Goal: Download file/media

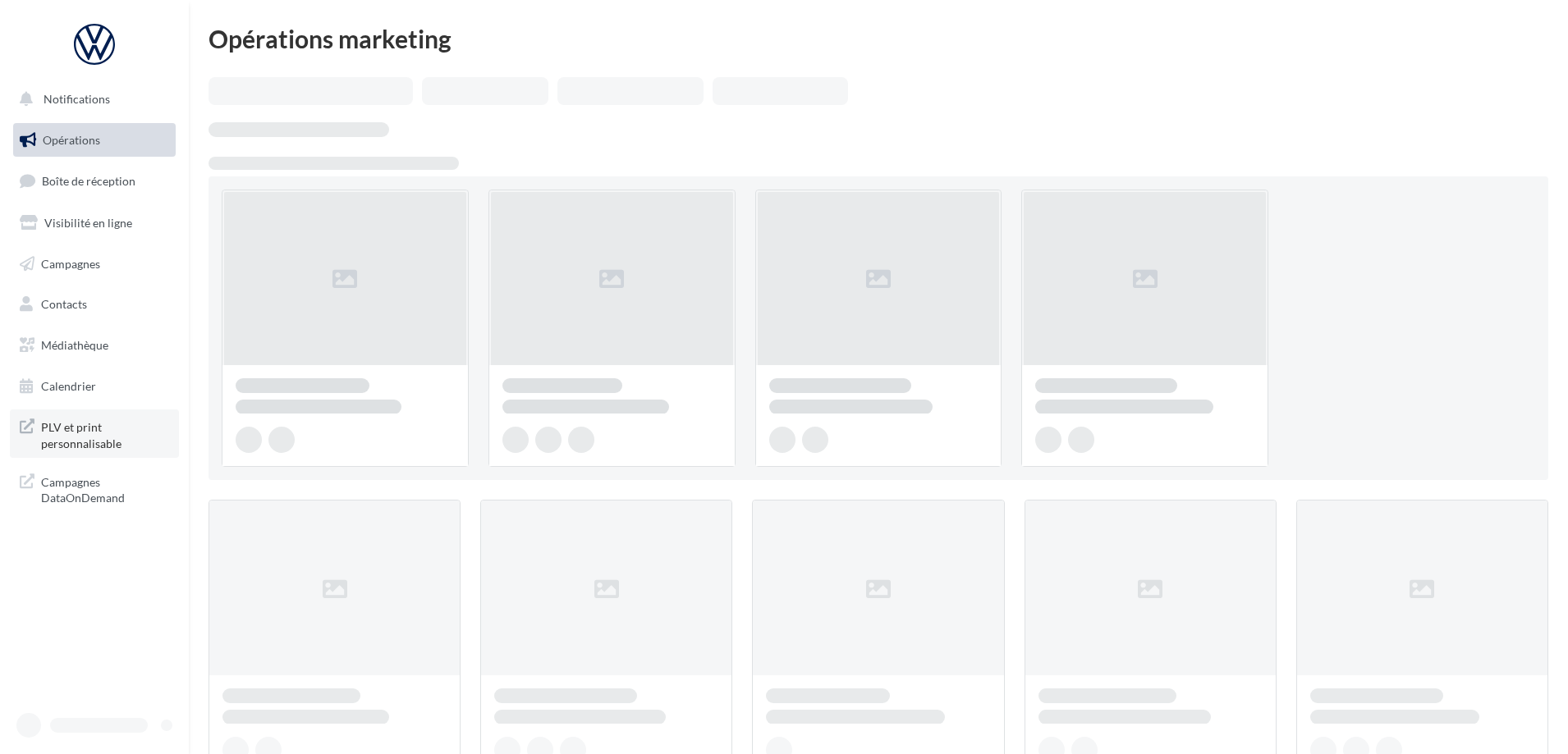
click at [68, 433] on span "PLV et print personnalisable" at bounding box center [105, 434] width 128 height 35
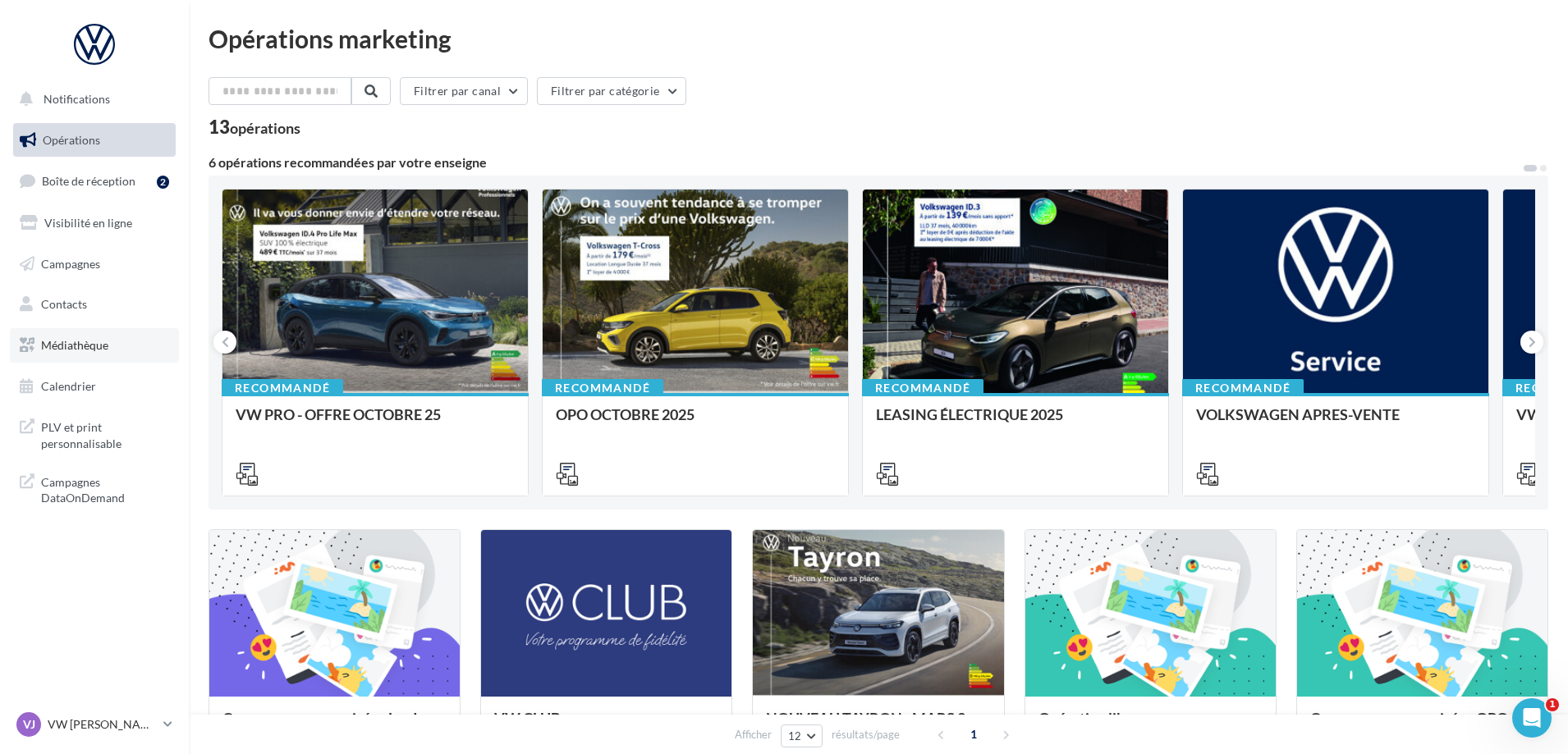
click at [82, 346] on span "Médiathèque" at bounding box center [74, 345] width 68 height 14
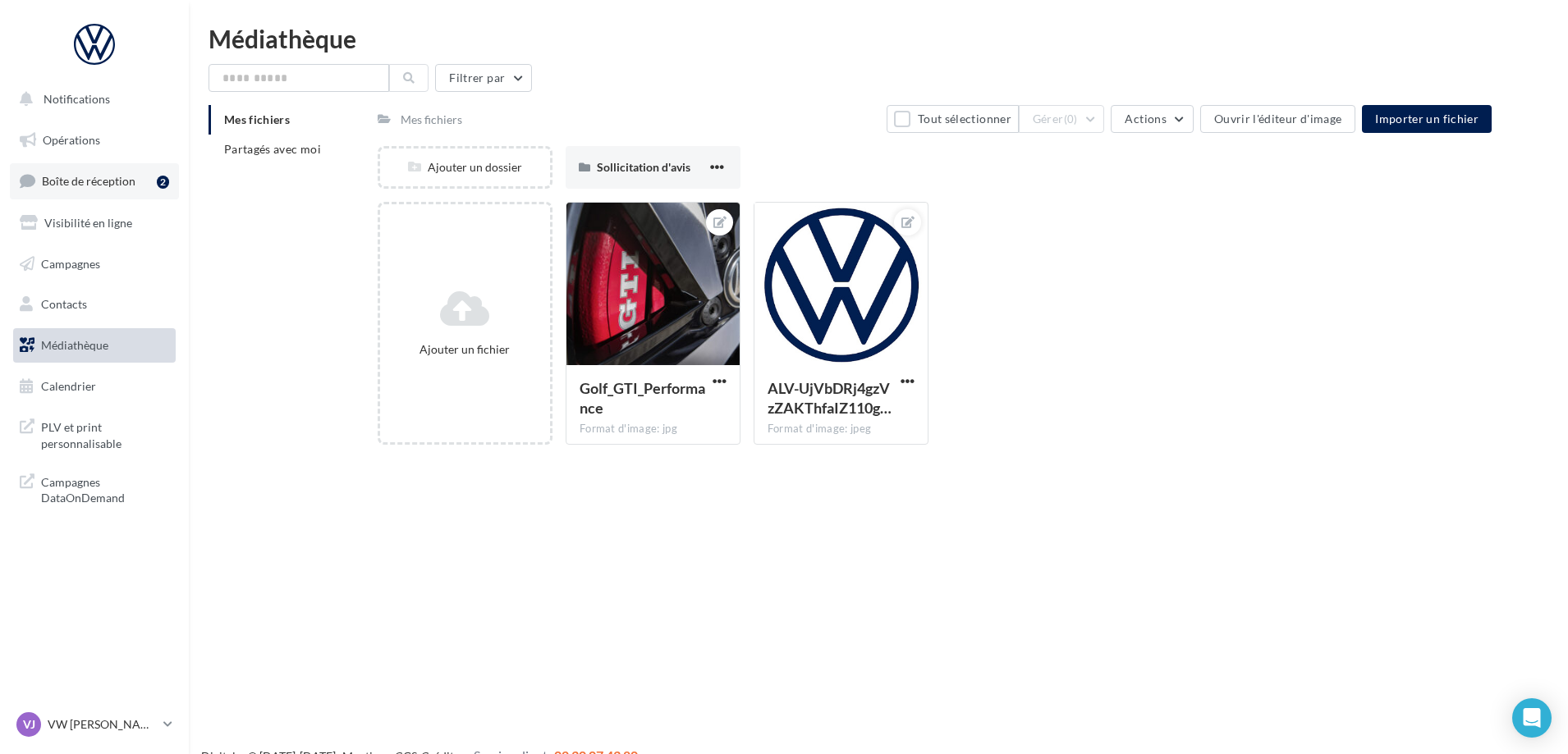
click at [114, 194] on link "Boîte de réception 2" at bounding box center [95, 181] width 170 height 35
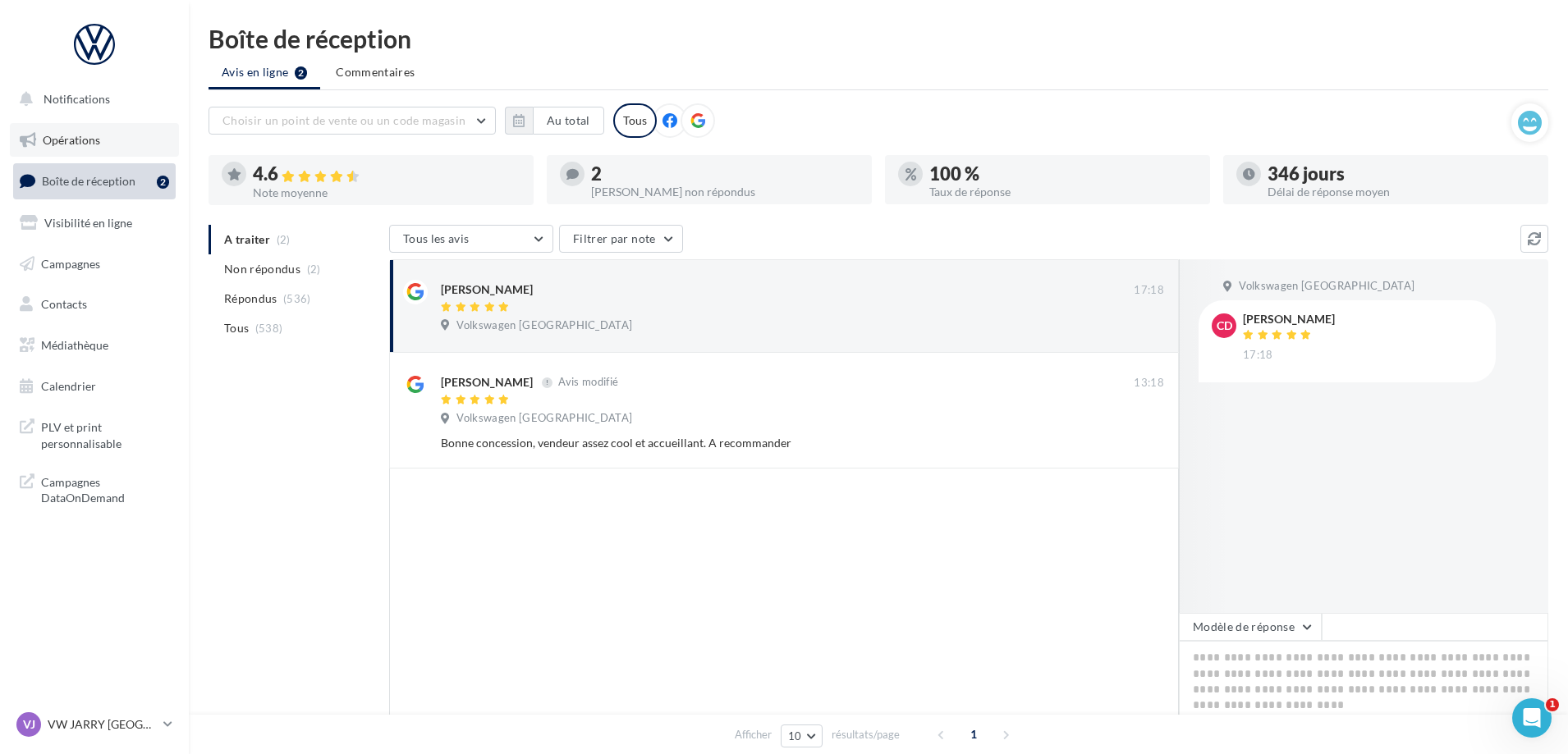
click at [110, 136] on link "Opérations" at bounding box center [95, 140] width 170 height 34
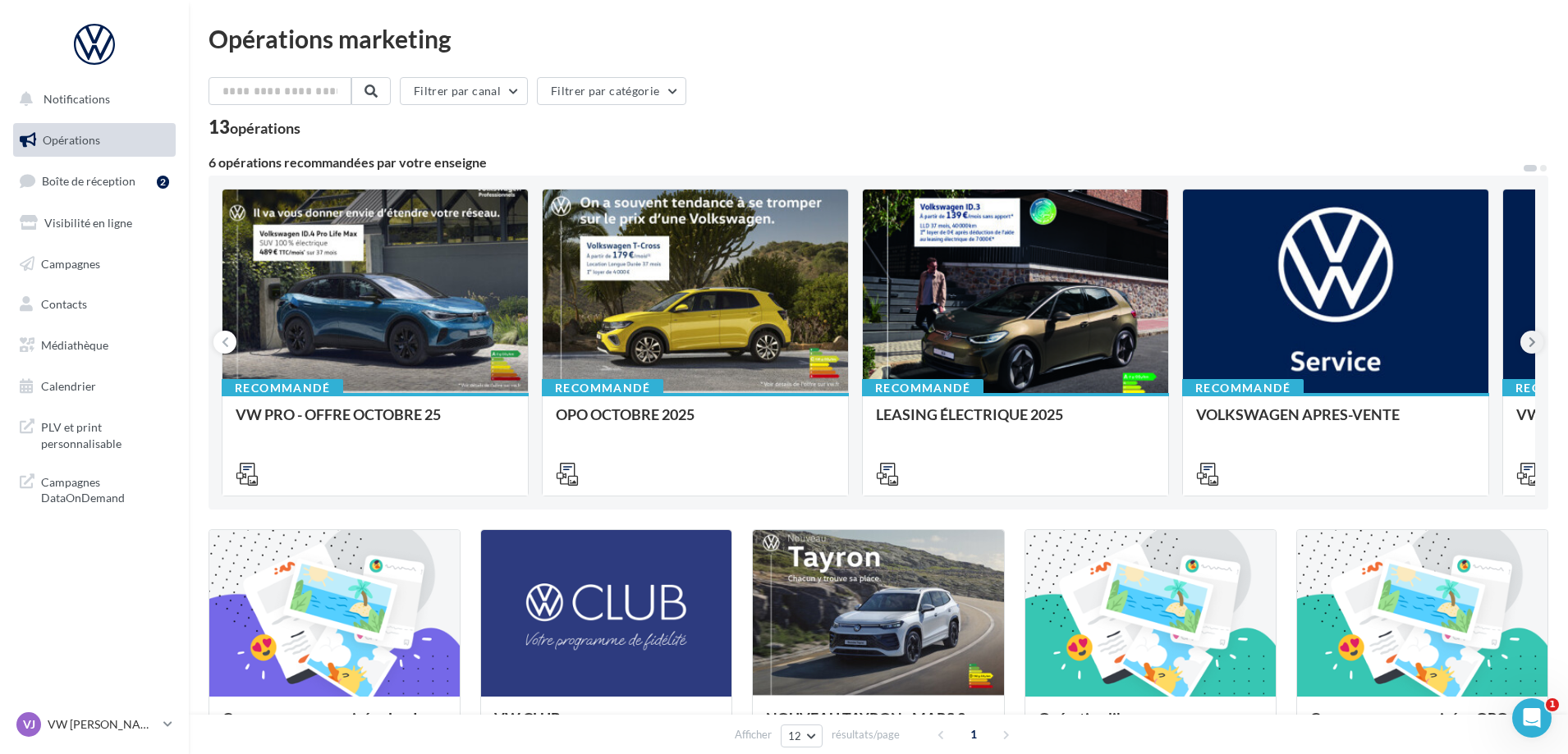
click at [1532, 345] on icon at bounding box center [1533, 343] width 7 height 17
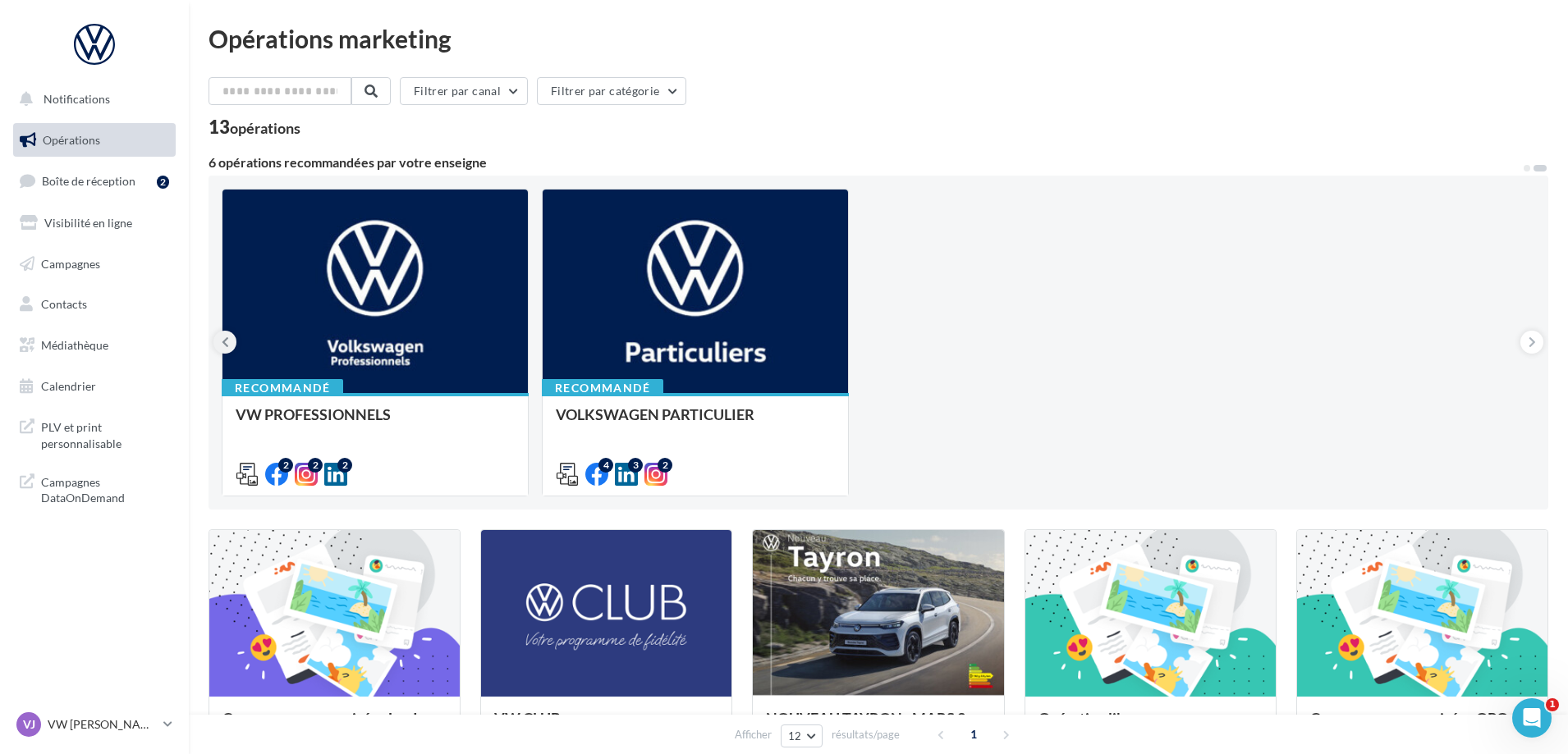
click at [220, 337] on button at bounding box center [224, 342] width 23 height 23
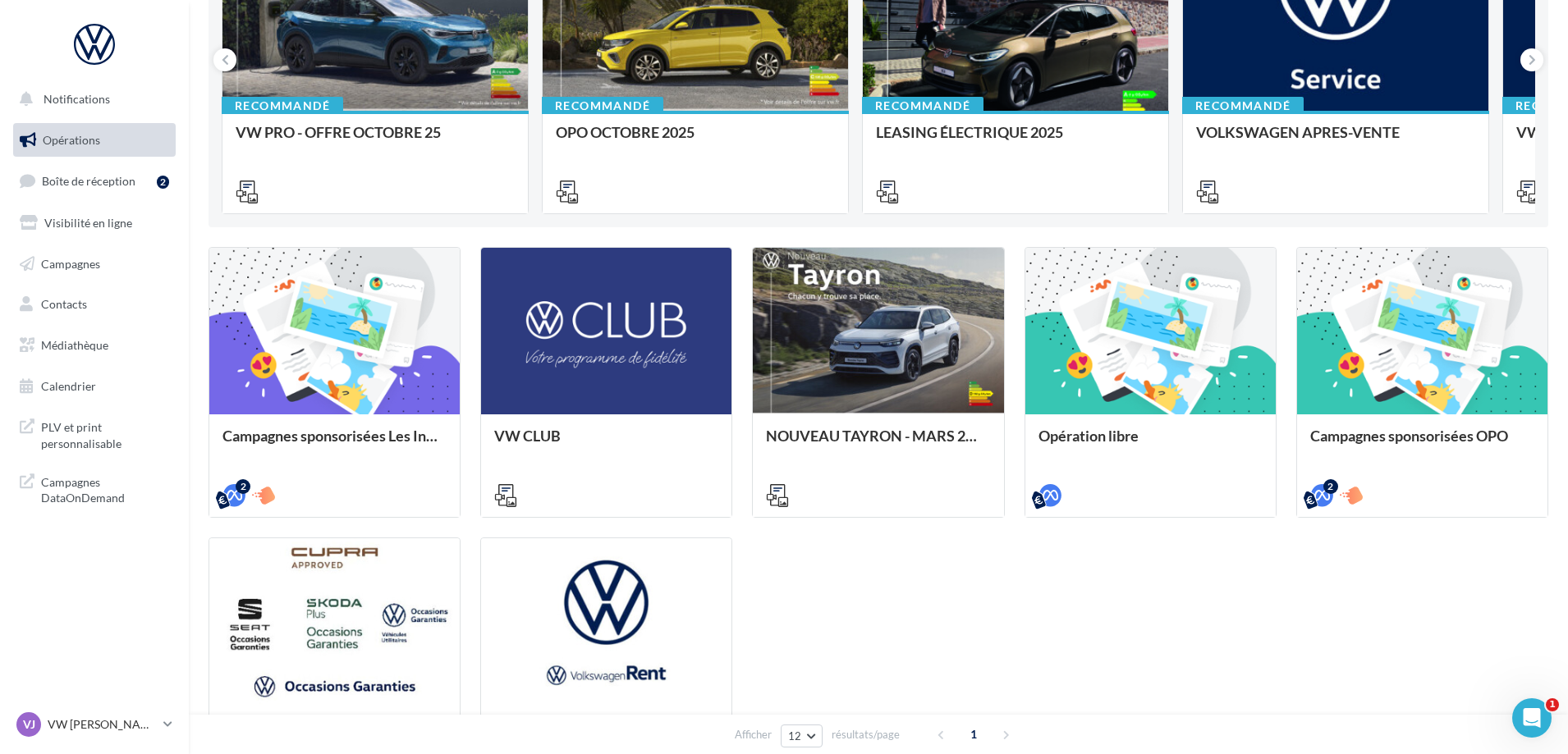
scroll to position [62, 0]
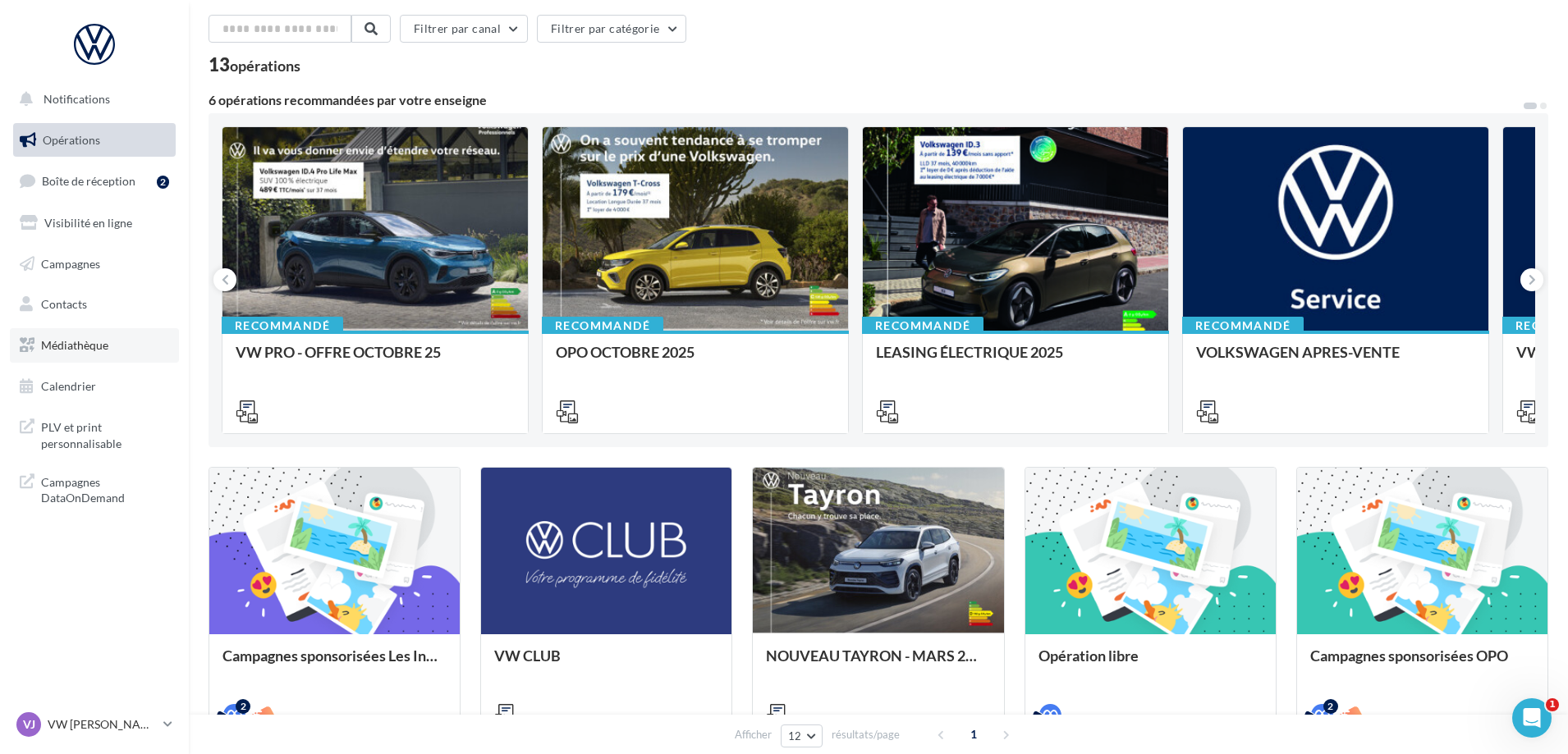
click at [106, 335] on link "Médiathèque" at bounding box center [95, 345] width 170 height 34
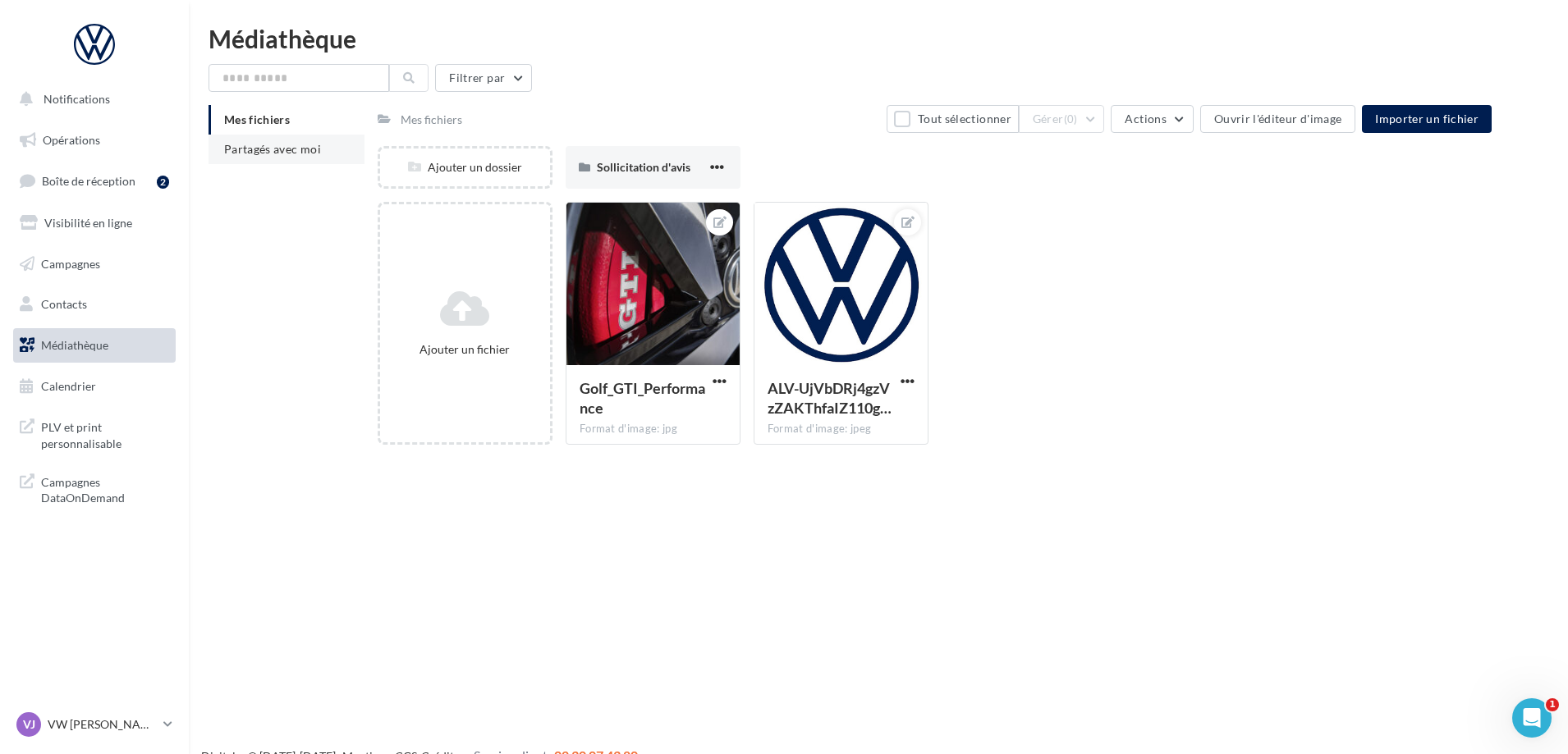
click at [294, 139] on li "Partagés avec moi" at bounding box center [286, 149] width 156 height 30
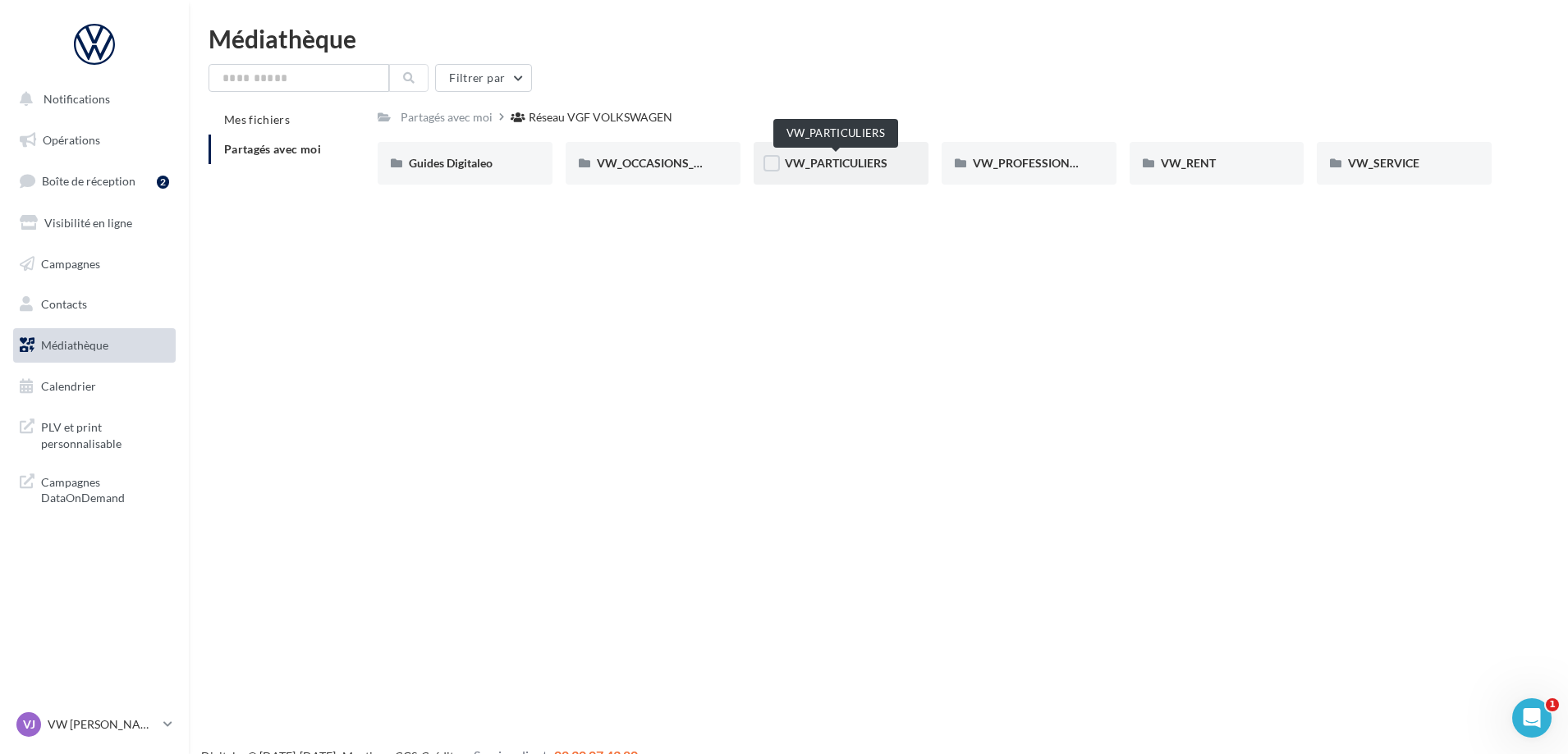
click at [847, 167] on span "VW_PARTICULIERS" at bounding box center [836, 162] width 103 height 14
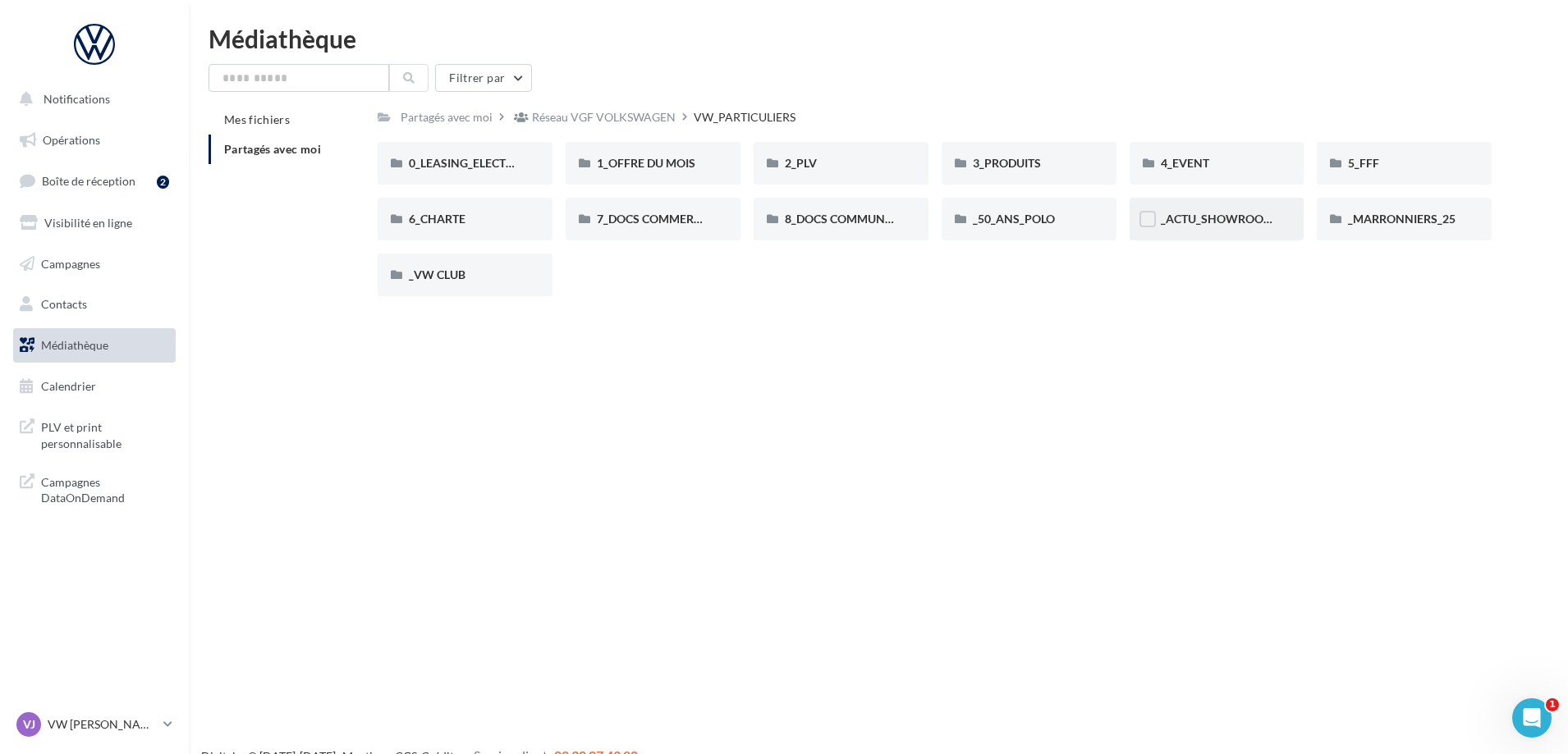
click at [1251, 227] on div "_ACTU_SHOWROOM" at bounding box center [1217, 220] width 112 height 17
click at [638, 164] on span "1_OFFRE DU MOIS" at bounding box center [646, 162] width 98 height 14
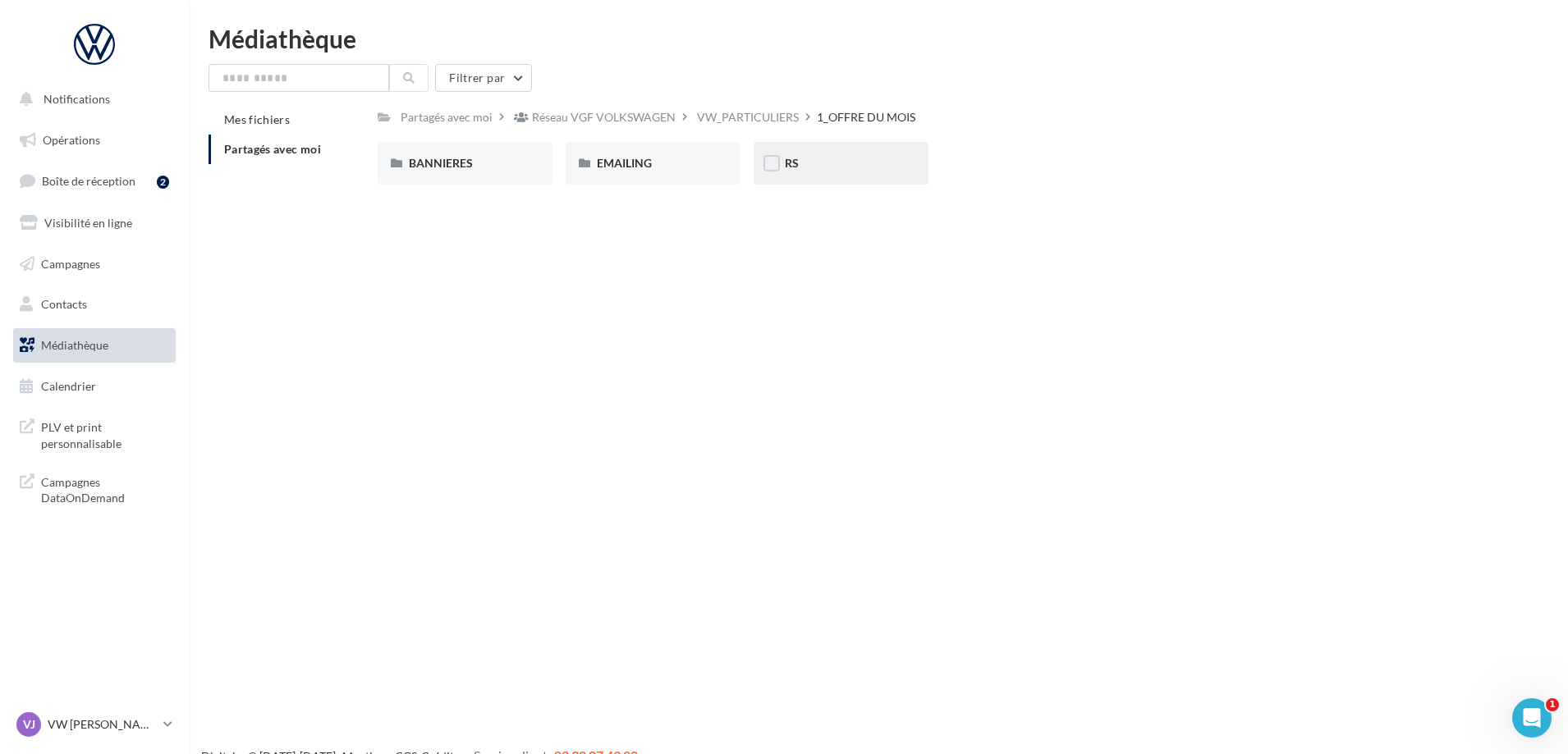
click at [811, 159] on div "RS" at bounding box center [841, 163] width 112 height 17
click at [595, 127] on div "VW_PARTICULIERS" at bounding box center [597, 117] width 108 height 24
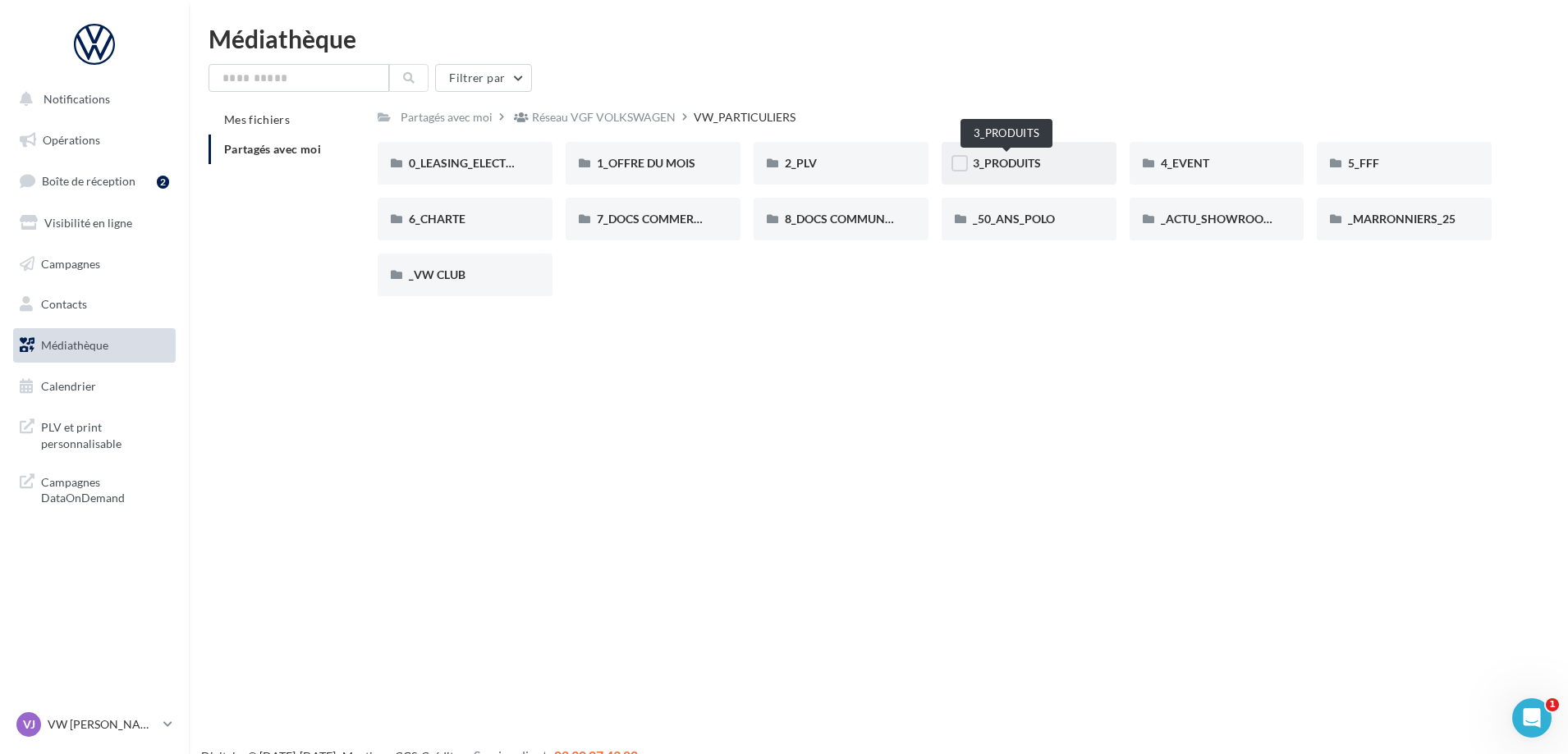
click at [1027, 165] on span "3_PRODUITS" at bounding box center [1007, 162] width 69 height 14
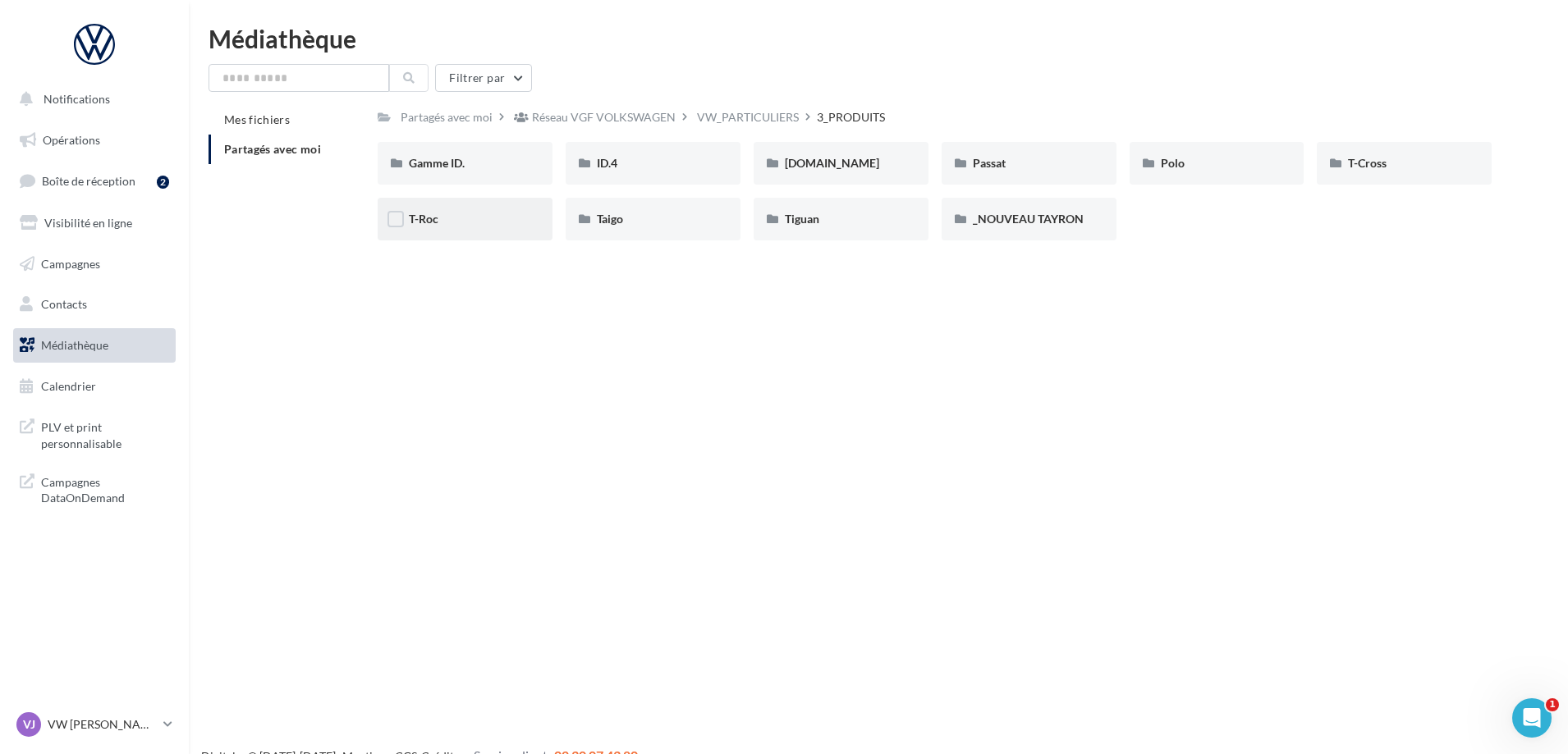
click at [443, 214] on div "T-Roc" at bounding box center [464, 220] width 112 height 17
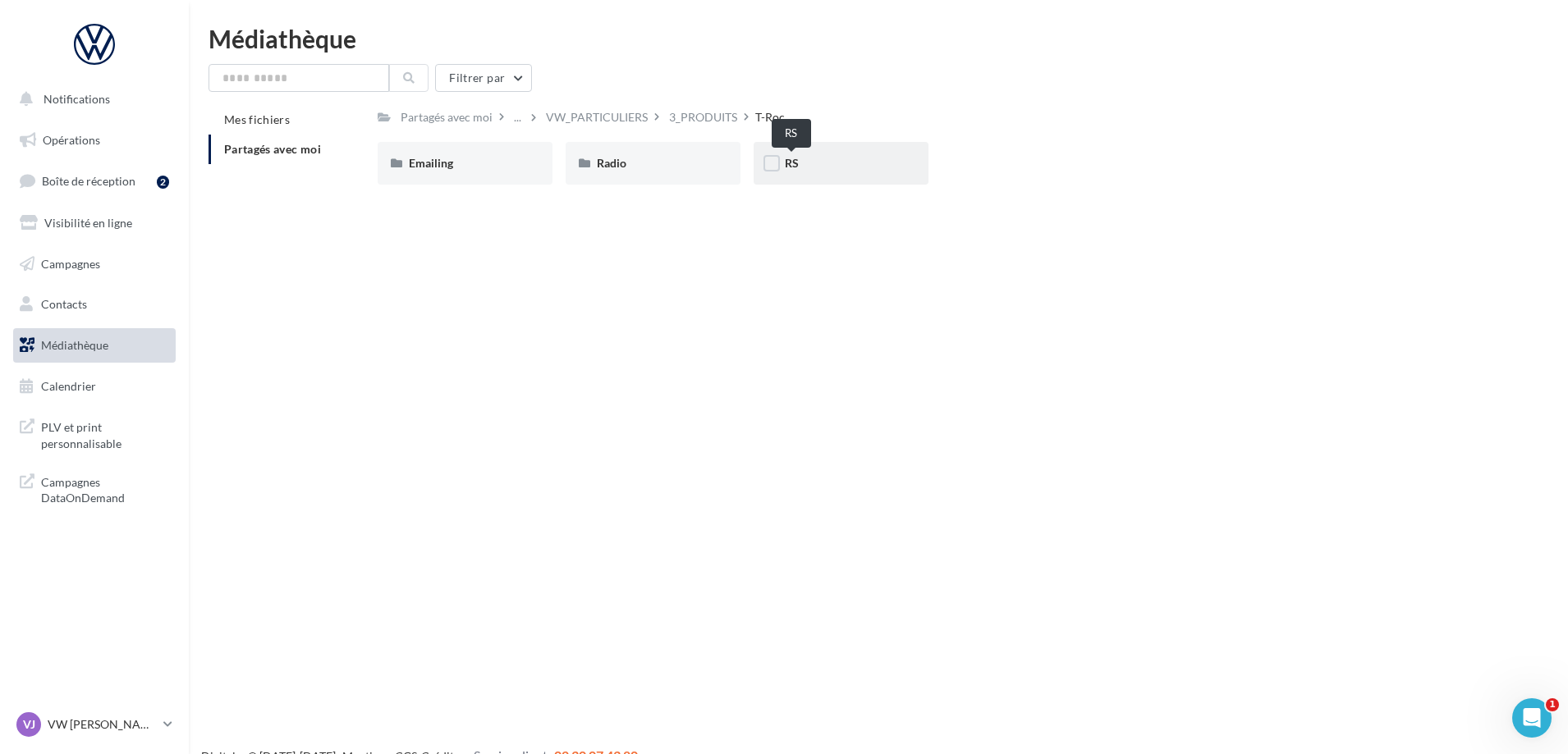
click at [790, 165] on span "RS" at bounding box center [791, 162] width 14 height 14
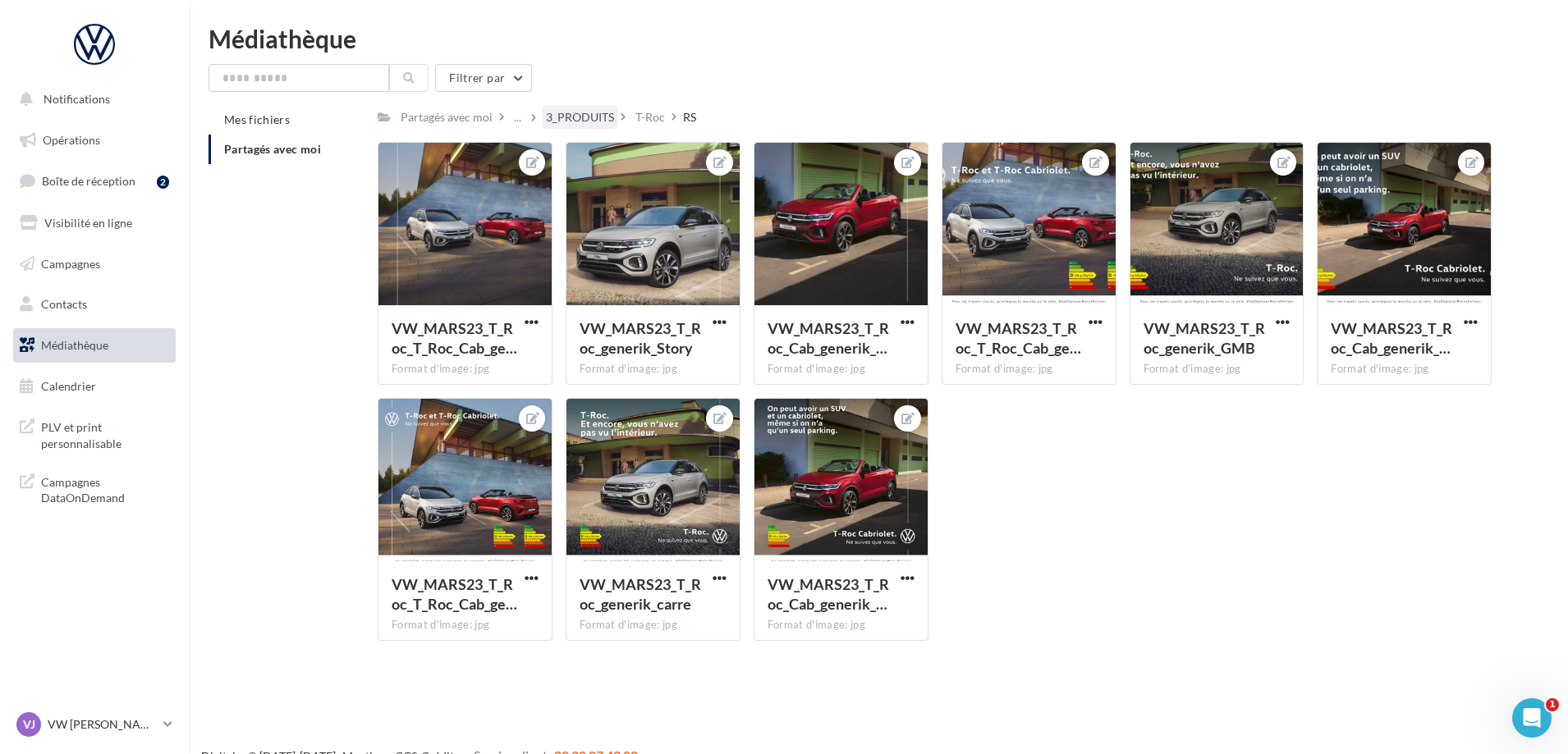
click at [574, 109] on div "3_PRODUITS" at bounding box center [580, 118] width 69 height 17
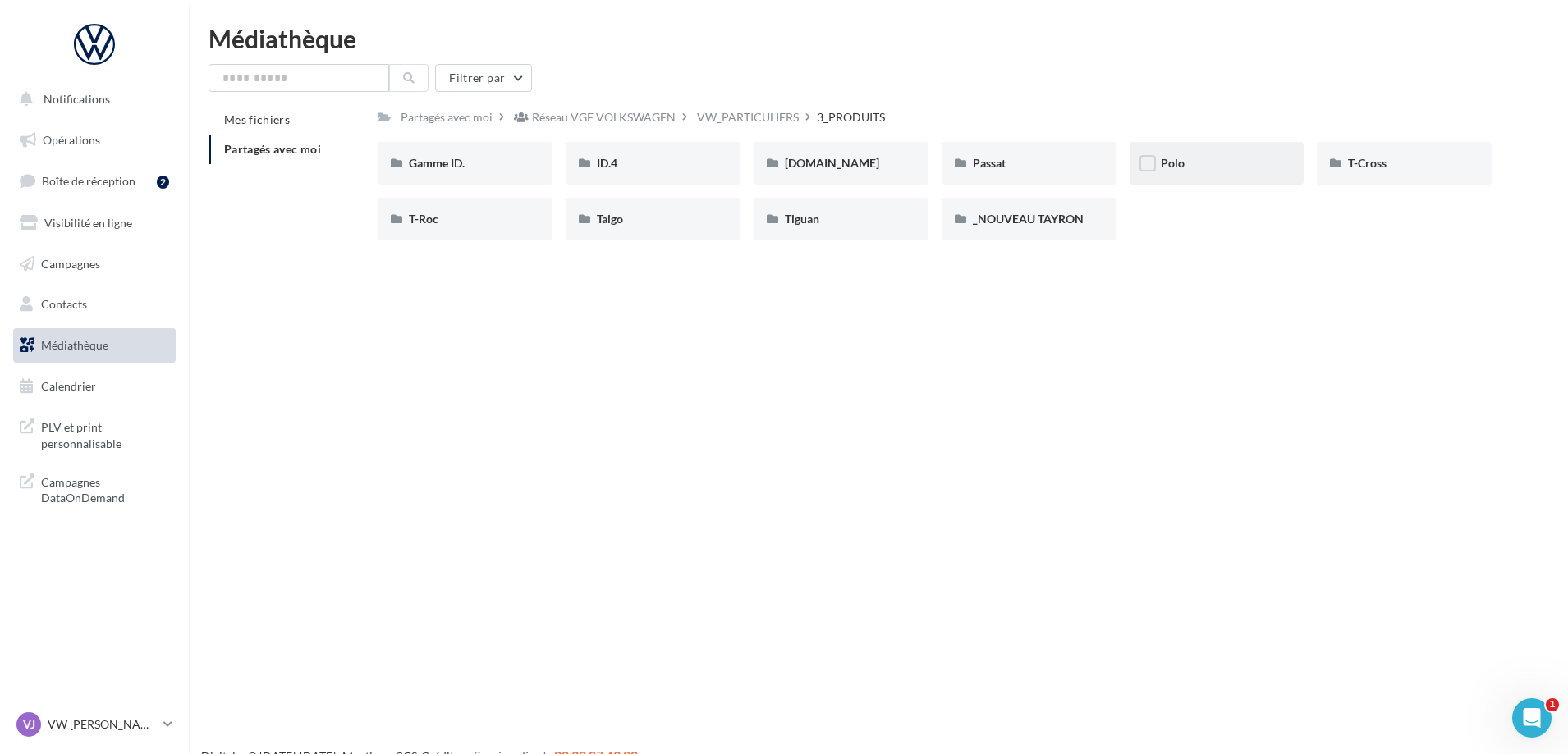
click at [1224, 163] on div "Polo" at bounding box center [1217, 163] width 112 height 17
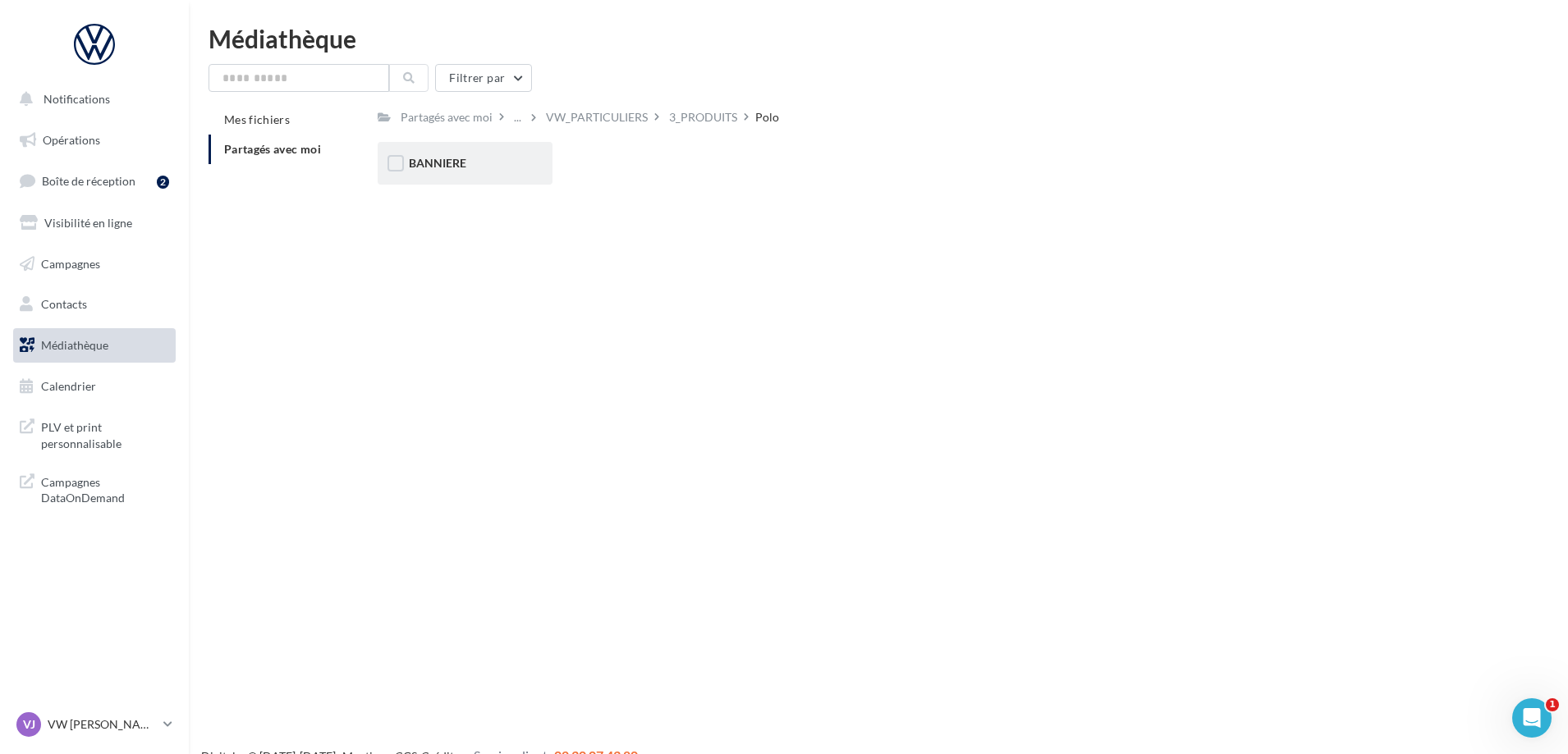
click at [454, 182] on div "BANNIERE" at bounding box center [465, 163] width 175 height 43
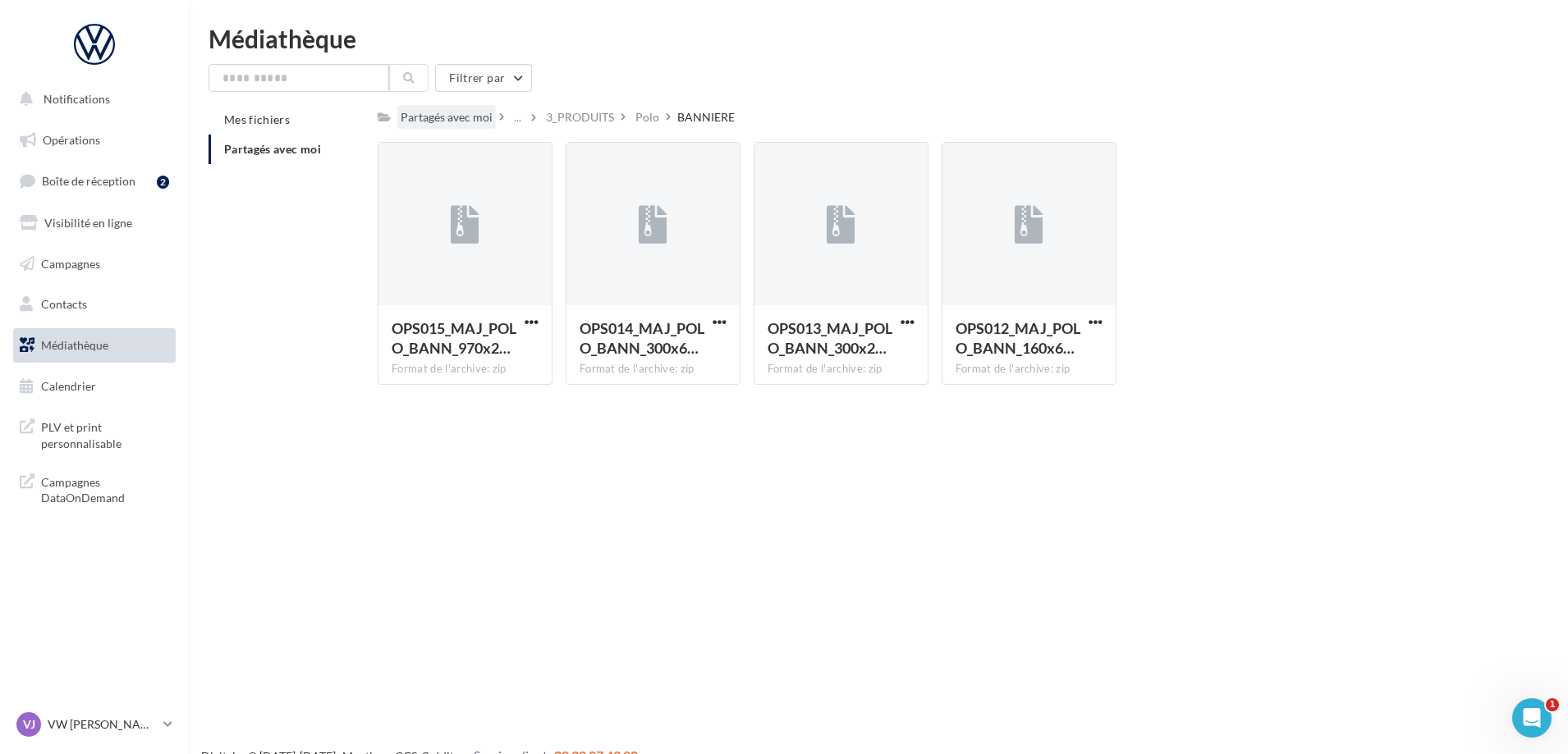
click at [444, 121] on div "Partagés avec moi" at bounding box center [446, 118] width 92 height 17
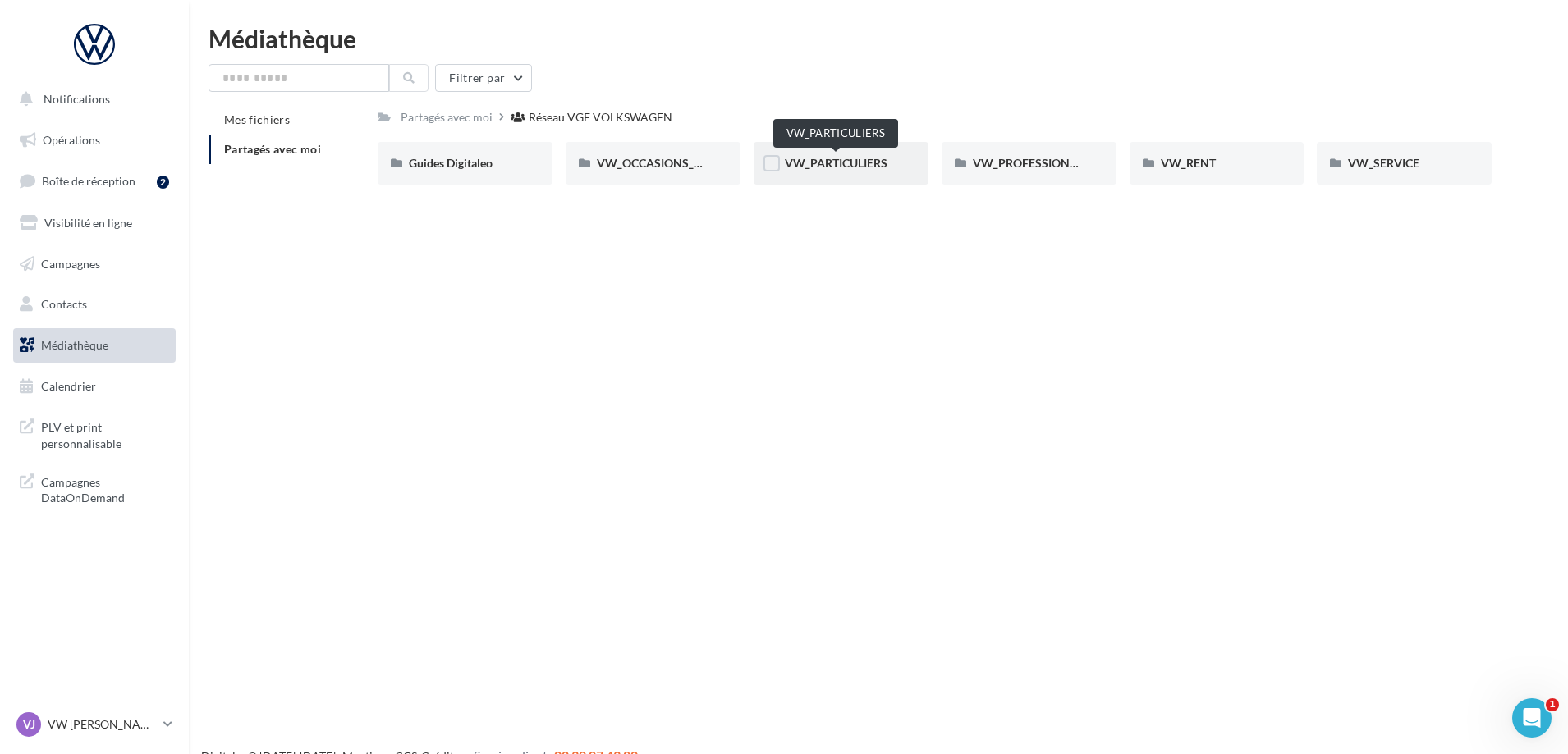
click at [838, 166] on span "VW_PARTICULIERS" at bounding box center [836, 162] width 103 height 14
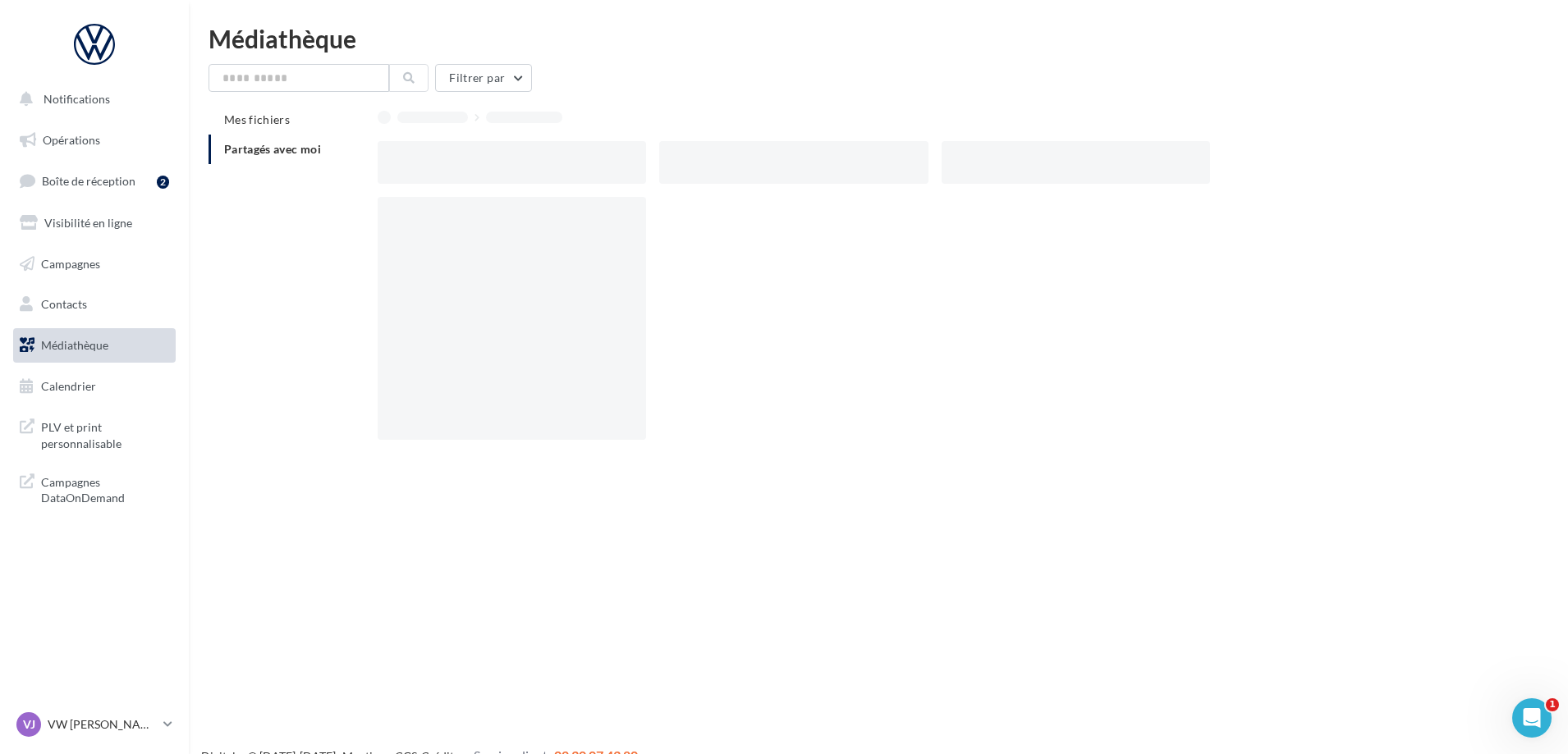
click at [838, 166] on div at bounding box center [794, 162] width 269 height 43
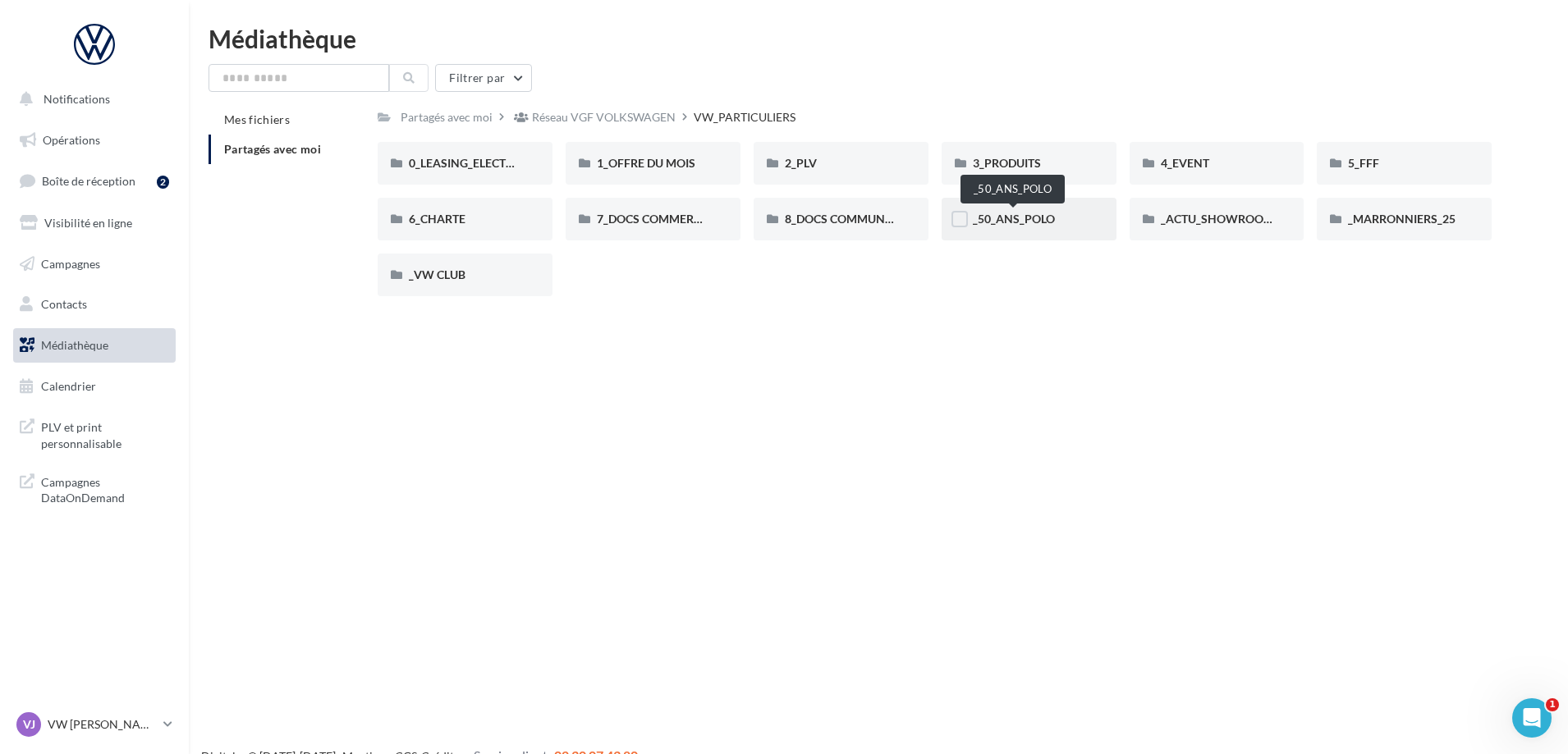
click at [1041, 221] on span "_50_ANS_POLO" at bounding box center [1014, 219] width 82 height 14
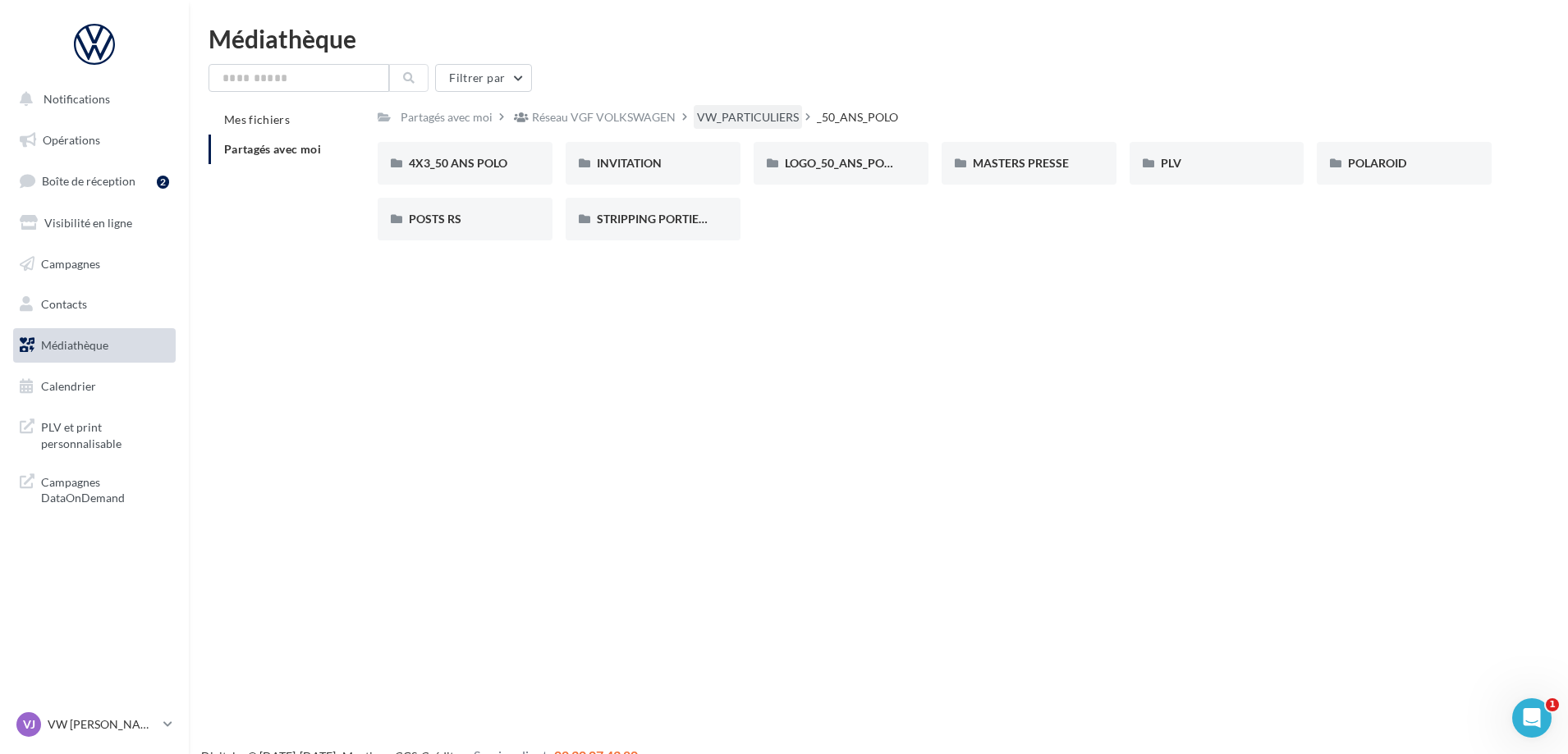
click at [763, 107] on div "VW_PARTICULIERS" at bounding box center [748, 117] width 108 height 24
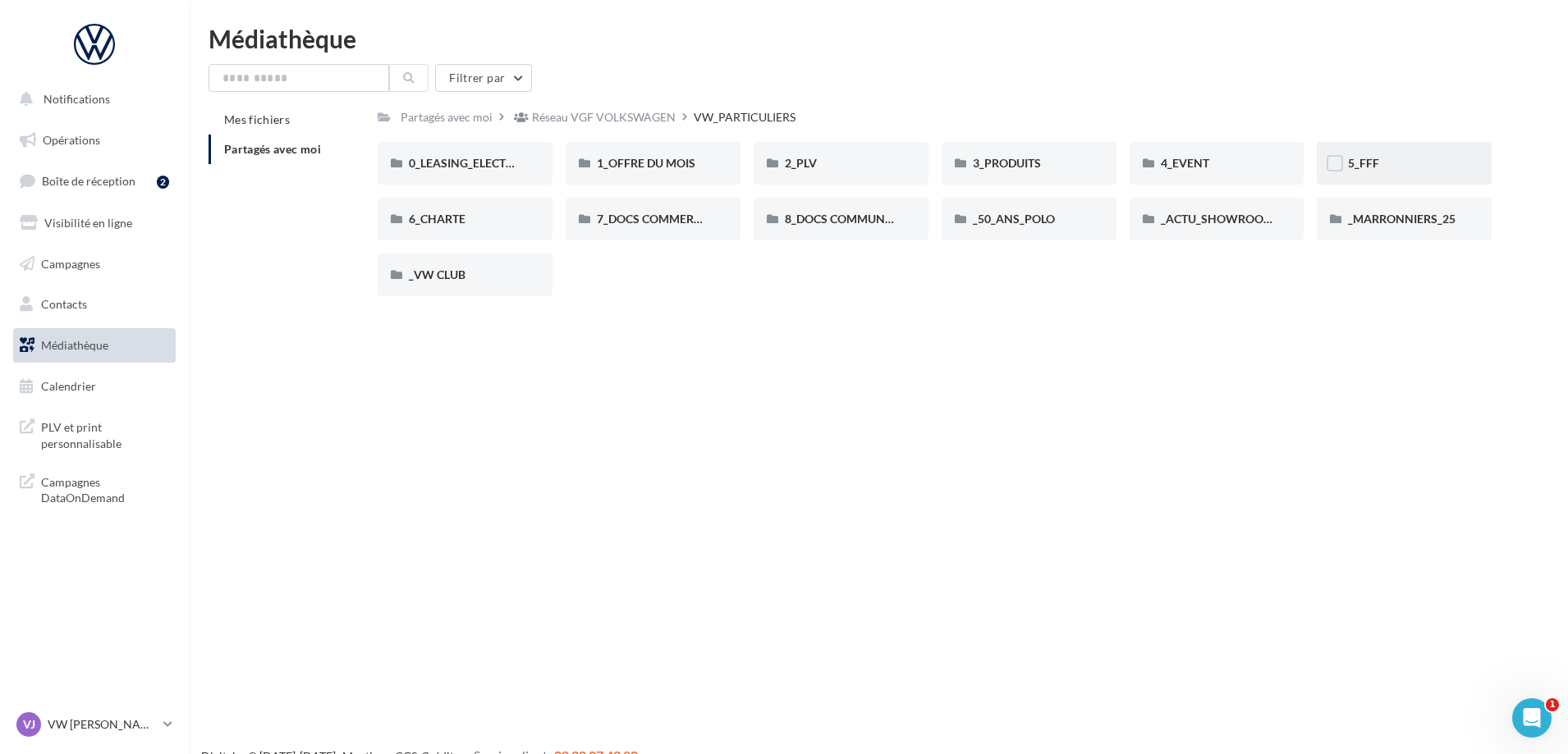
click at [1422, 167] on div "5_FFF" at bounding box center [1404, 163] width 112 height 17
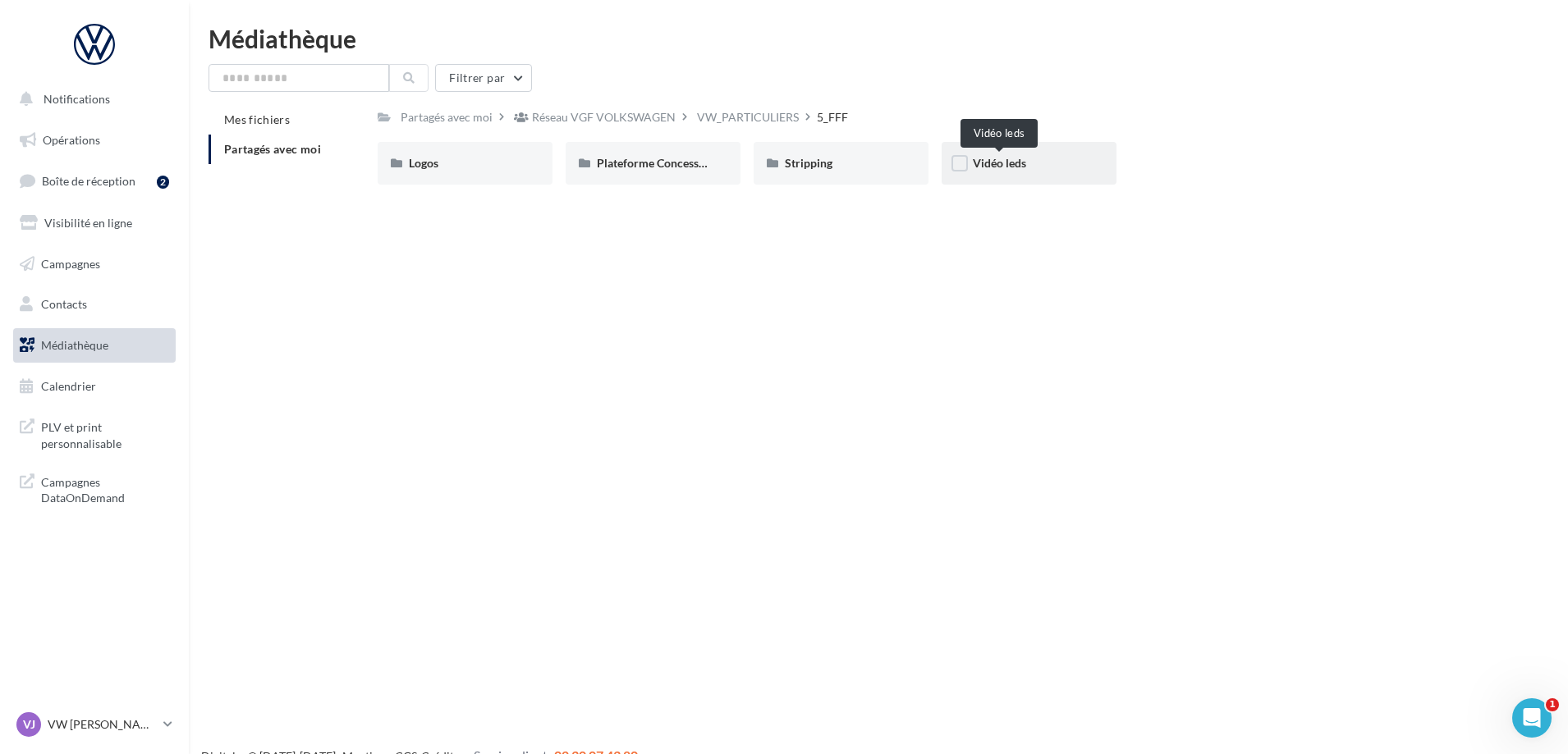
click at [1025, 170] on span "Vidéo leds" at bounding box center [1000, 162] width 54 height 14
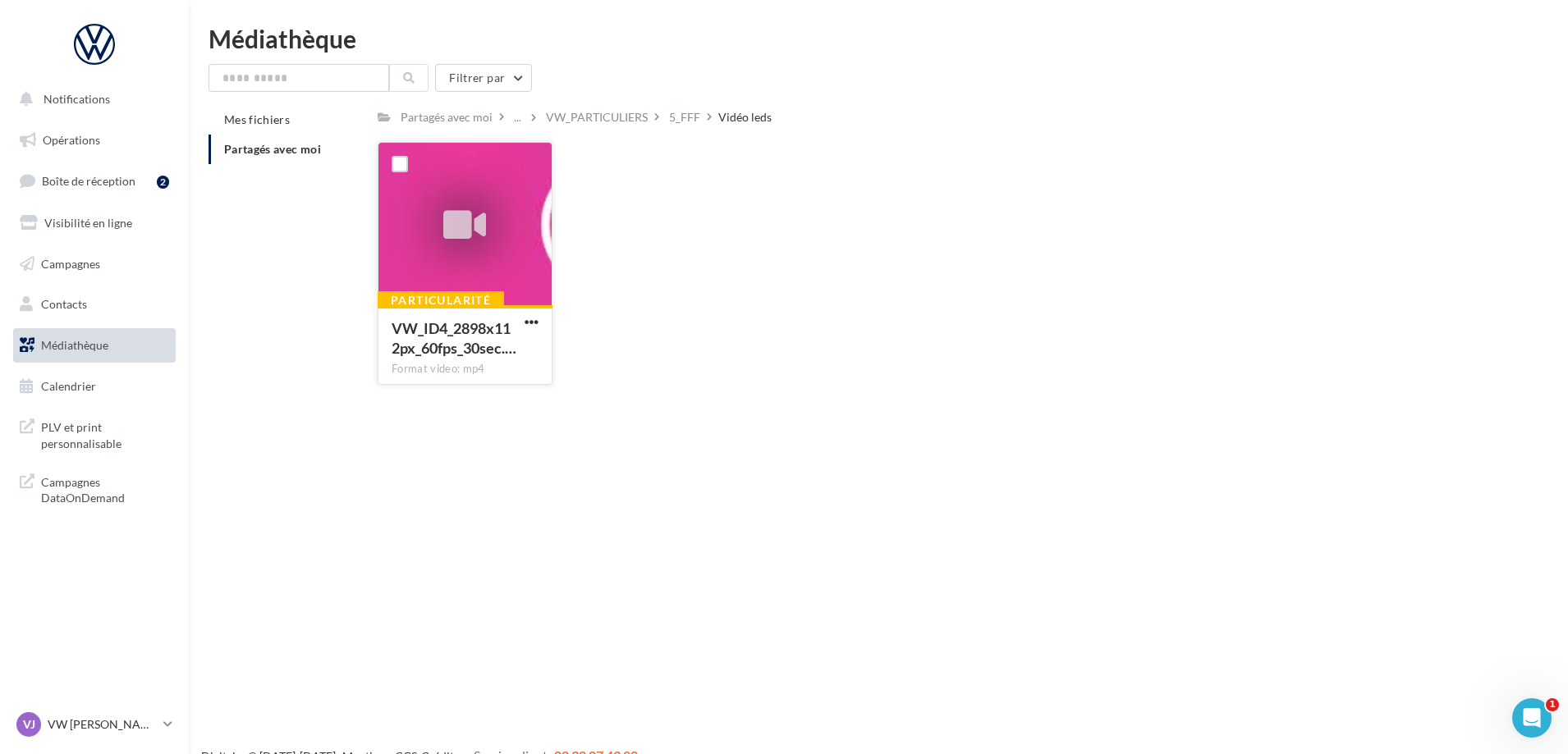
click at [484, 239] on icon at bounding box center [464, 225] width 43 height 38
click at [535, 325] on span "button" at bounding box center [531, 321] width 14 height 14
click at [487, 357] on button "Télécharger" at bounding box center [460, 355] width 164 height 43
click at [696, 125] on div "5_FFF" at bounding box center [685, 118] width 32 height 17
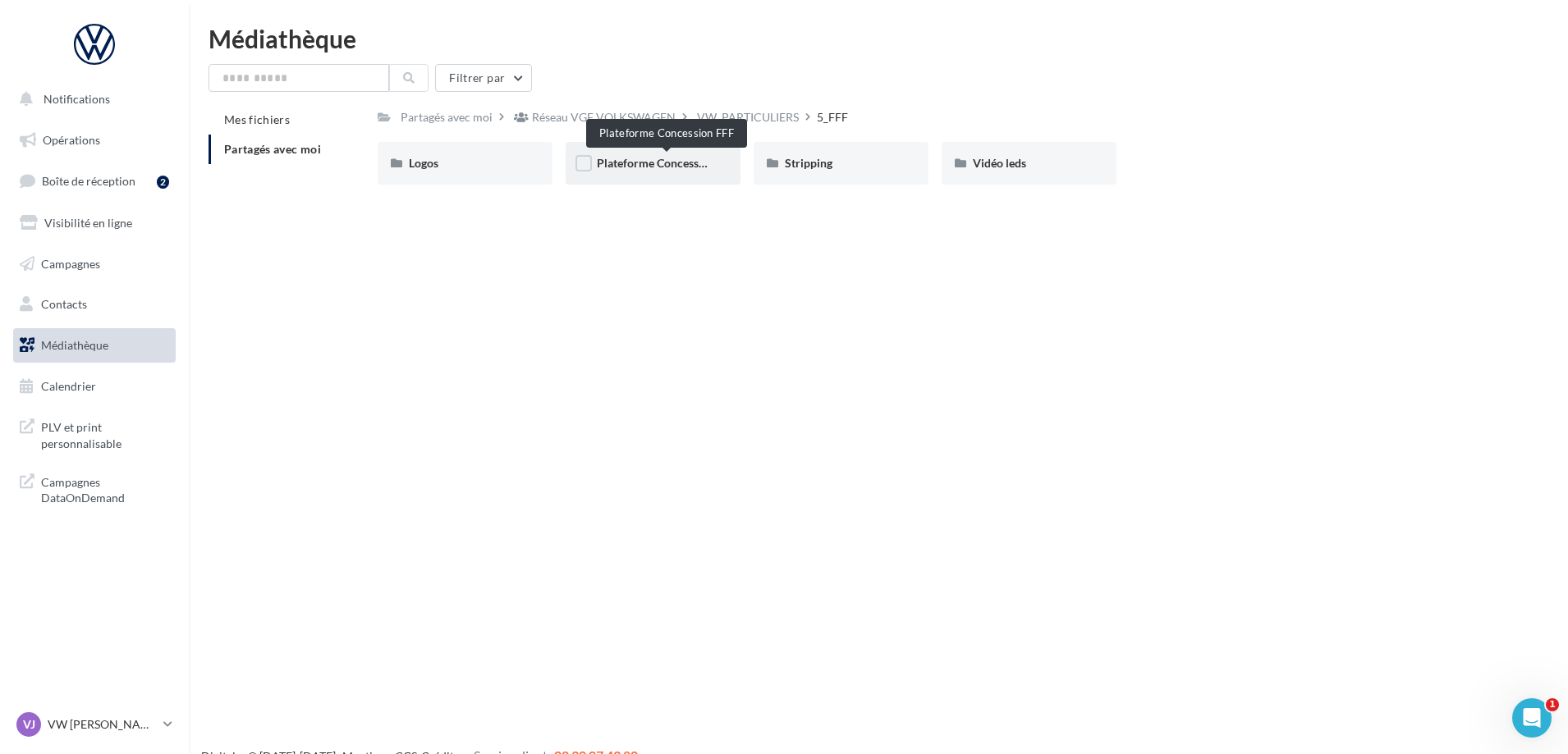
click at [631, 163] on span "Plateforme Concession FFF" at bounding box center [667, 162] width 141 height 14
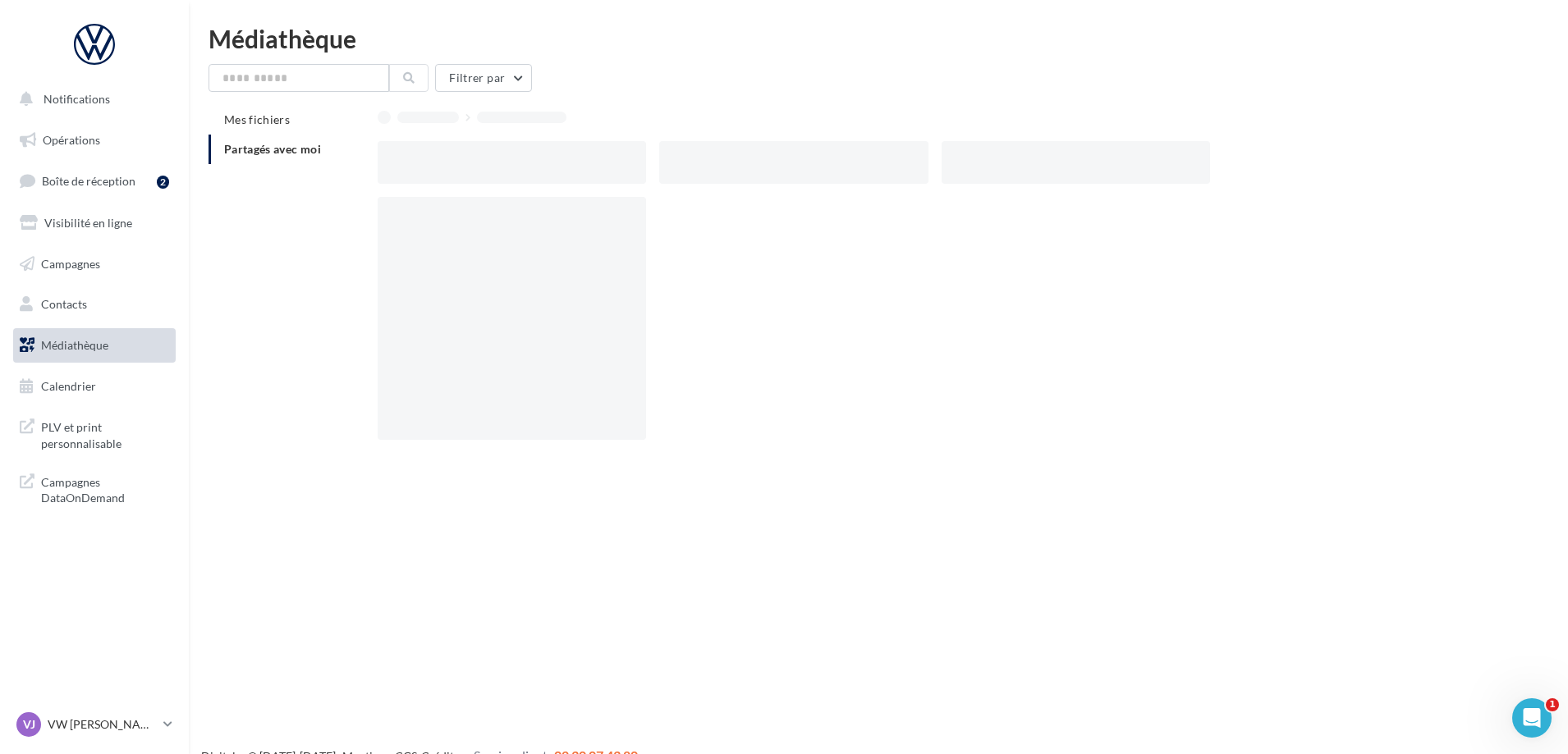
click at [631, 163] on div at bounding box center [512, 162] width 269 height 43
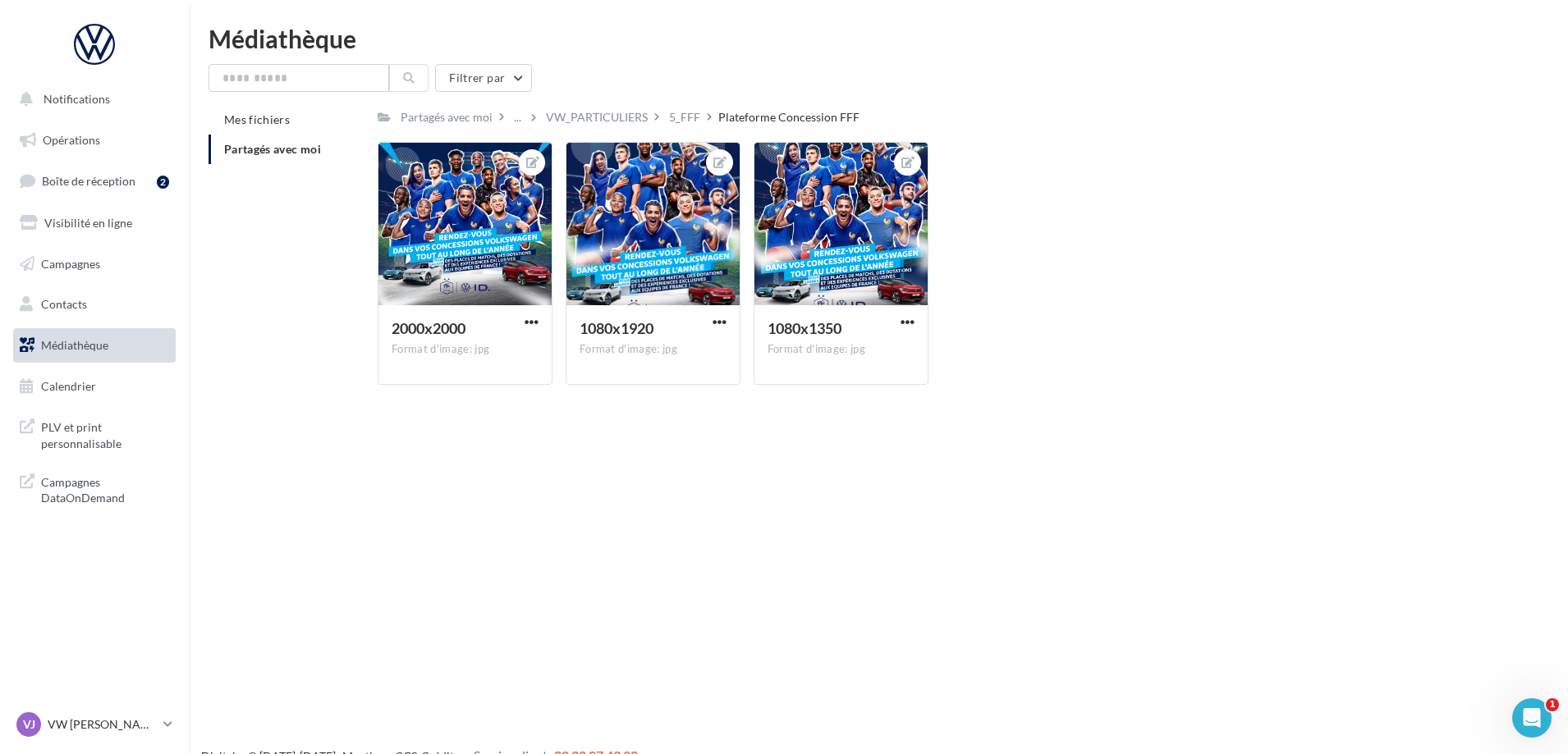
click at [771, 616] on div "Notifications Opérations Boîte de réception 2 Visibilité en ligne Campagnes Con…" at bounding box center [784, 403] width 1568 height 754
click at [690, 116] on div "5_FFF" at bounding box center [685, 118] width 32 height 17
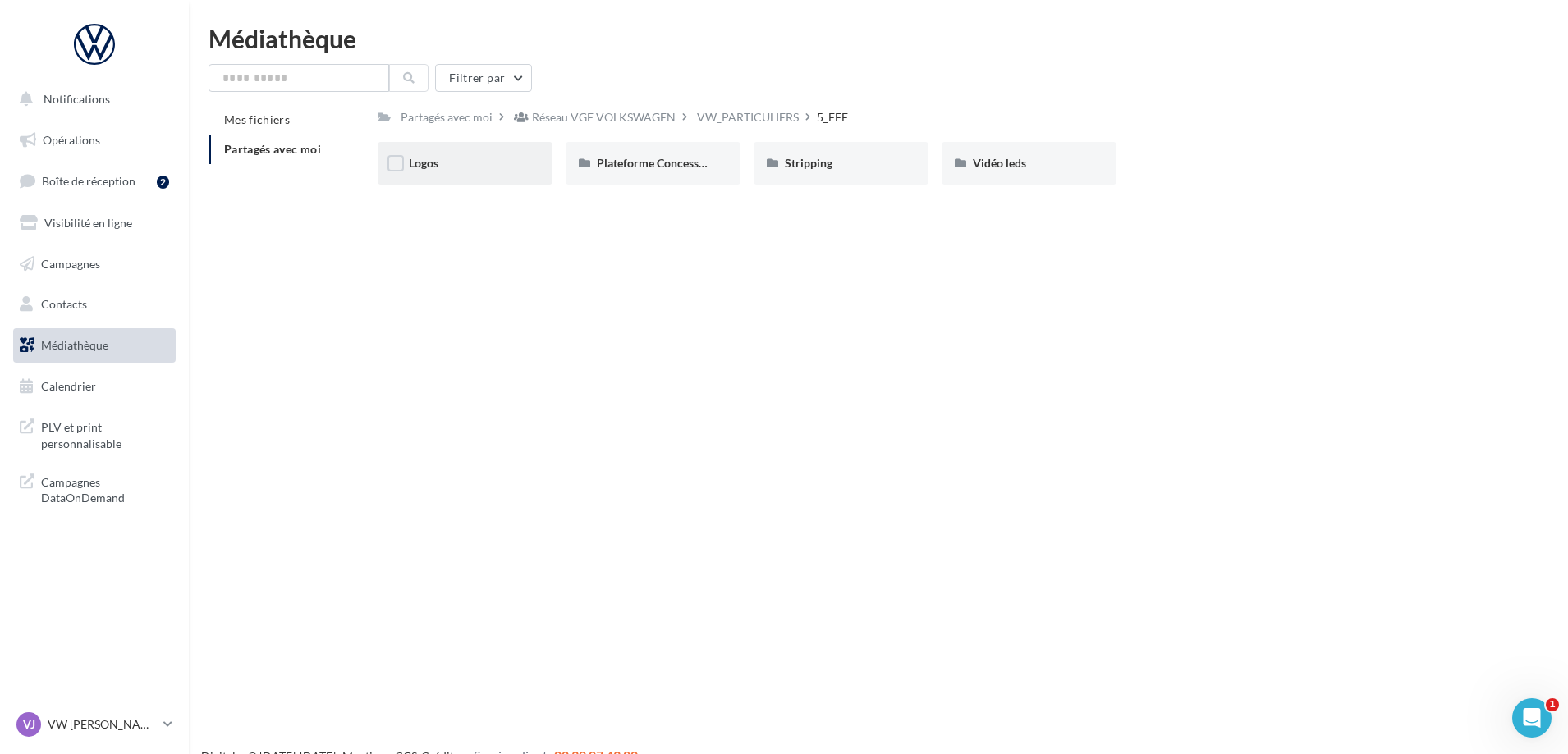
click at [484, 167] on div "Logos" at bounding box center [464, 163] width 112 height 17
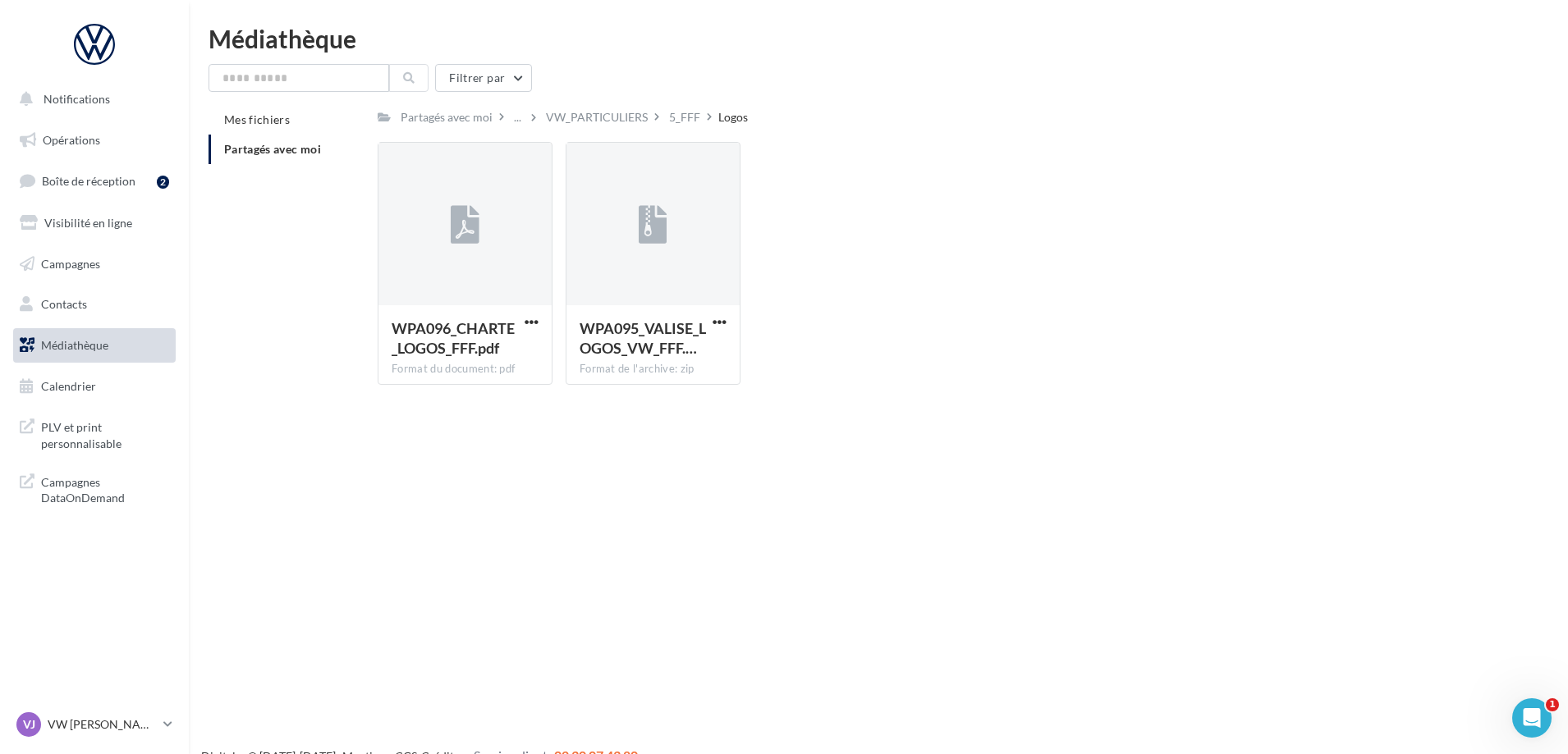
click at [690, 554] on div "Notifications Opérations Boîte de réception 2 Visibilité en ligne Campagnes Con…" at bounding box center [784, 403] width 1568 height 754
click at [620, 117] on div "VW_PARTICULIERS" at bounding box center [597, 118] width 102 height 17
